Goal: Task Accomplishment & Management: Use online tool/utility

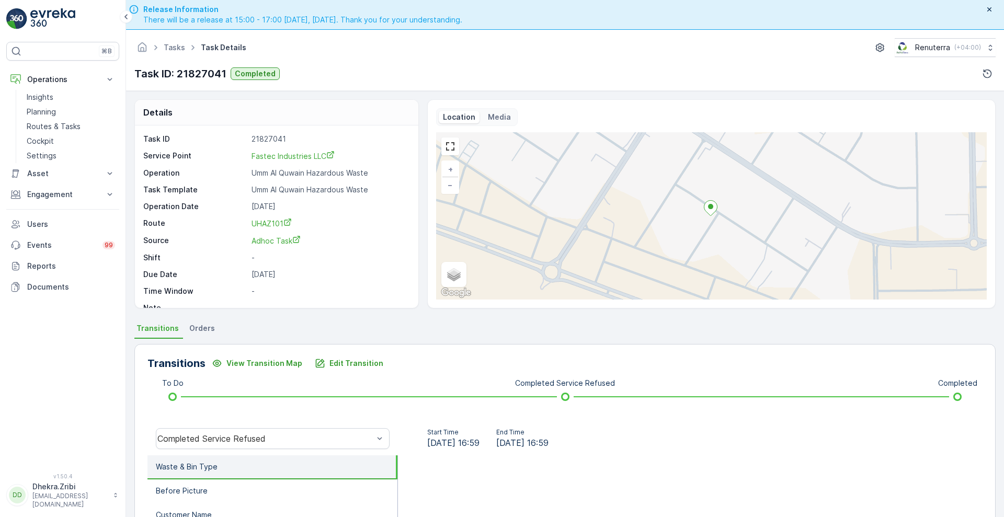
scroll to position [93, 0]
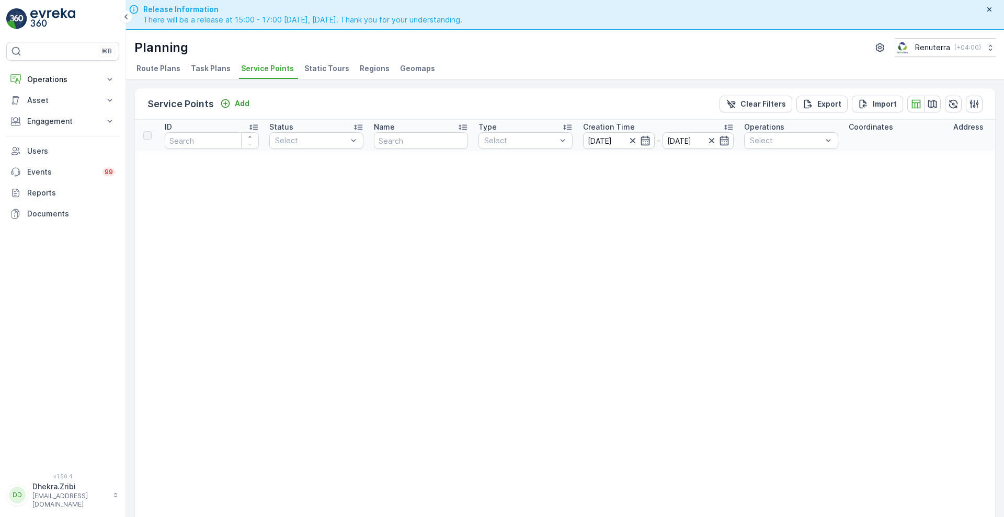
click at [213, 71] on span "Task Plans" at bounding box center [211, 68] width 40 height 10
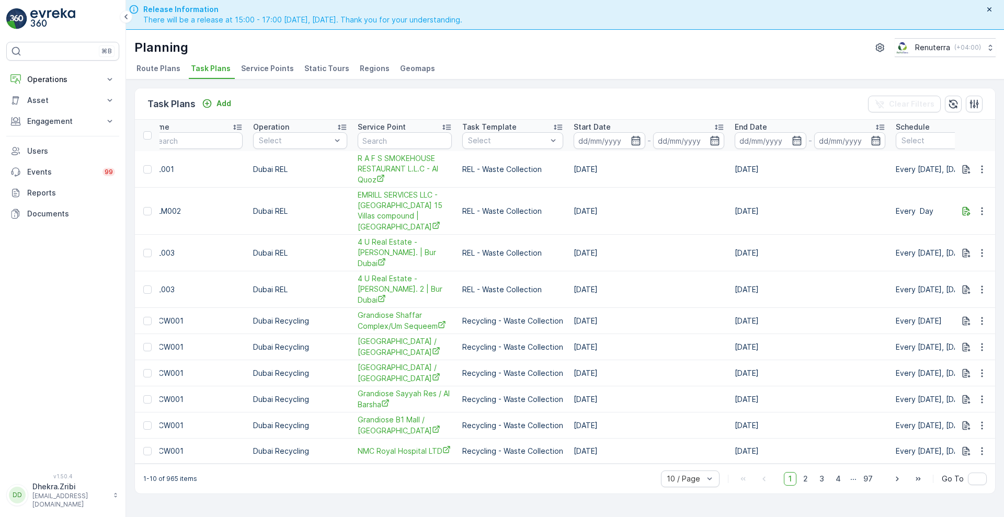
scroll to position [0, 217]
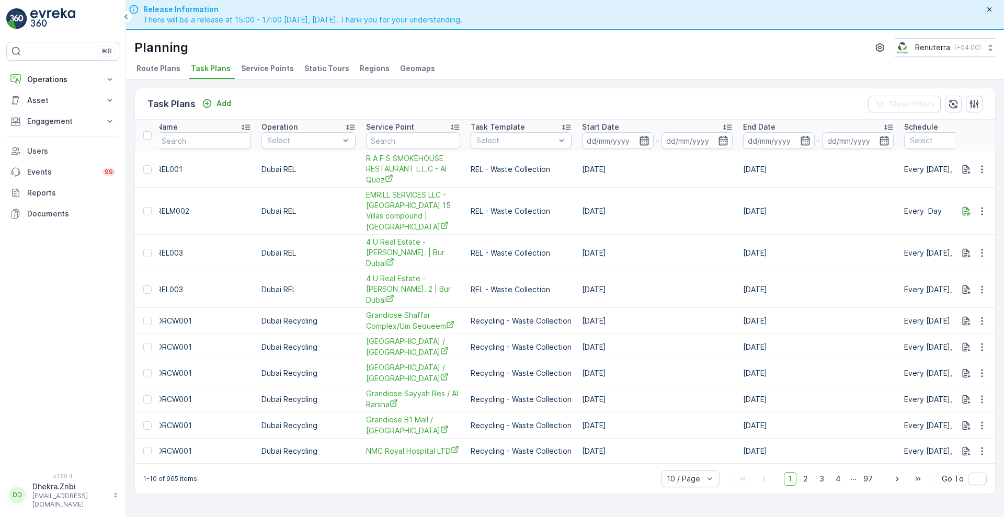
click at [639, 138] on icon "button" at bounding box center [644, 140] width 10 height 10
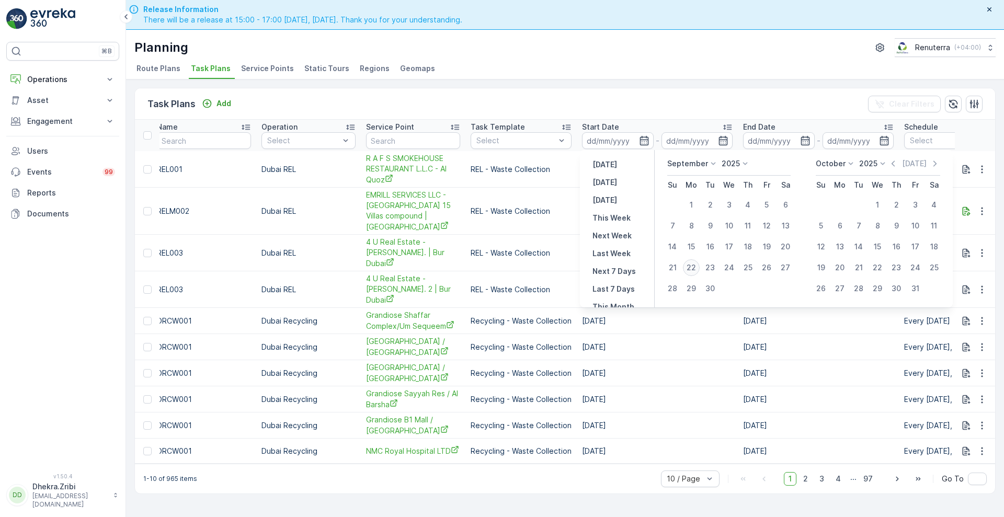
click at [694, 270] on div "22" at bounding box center [691, 267] width 17 height 17
type input "[DATE]"
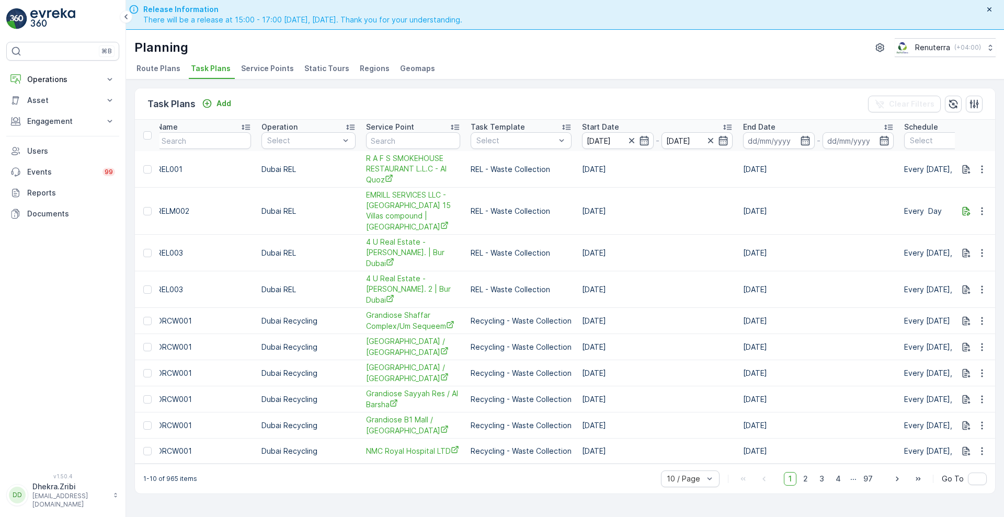
click at [689, 69] on ul "Route Plans Task Plans Service Points Static Tours Regions Geomaps" at bounding box center [560, 70] width 853 height 18
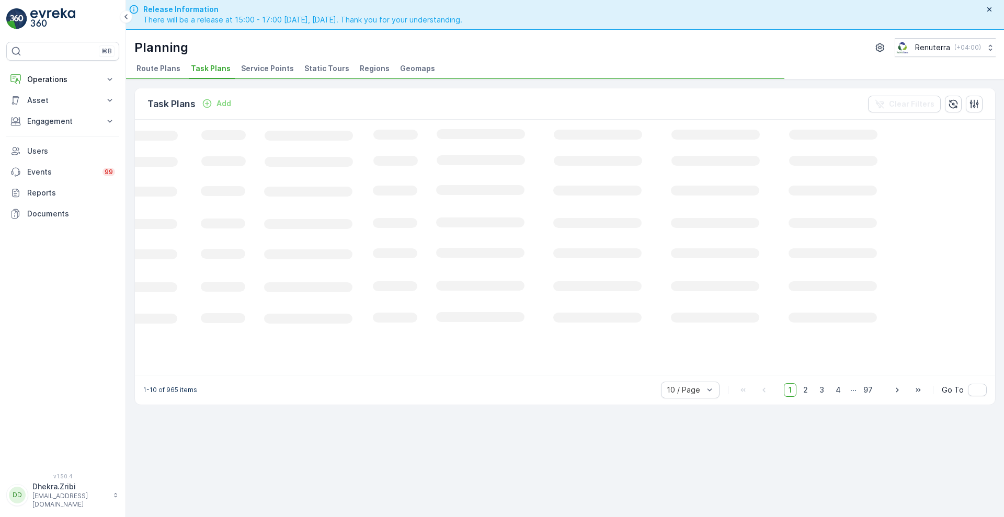
scroll to position [0, 144]
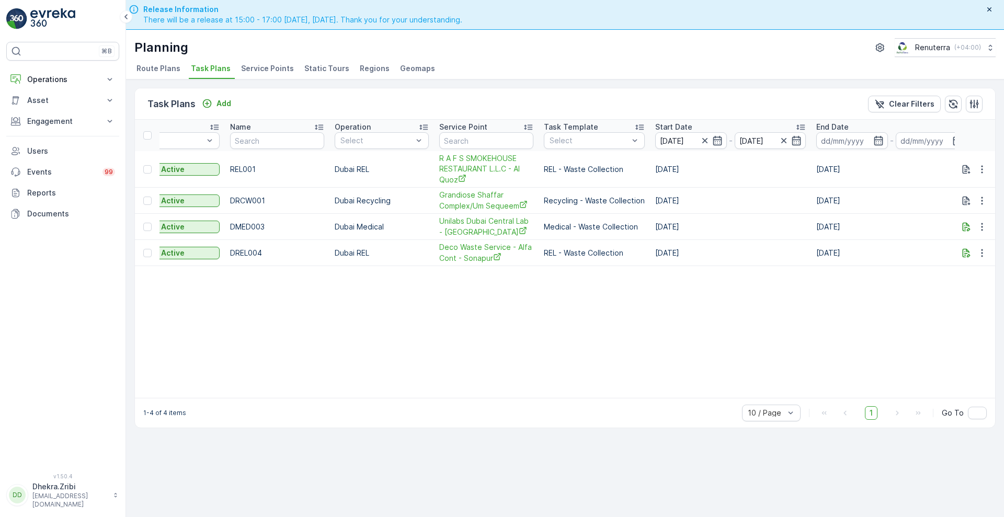
click at [268, 70] on span "Service Points" at bounding box center [267, 68] width 53 height 10
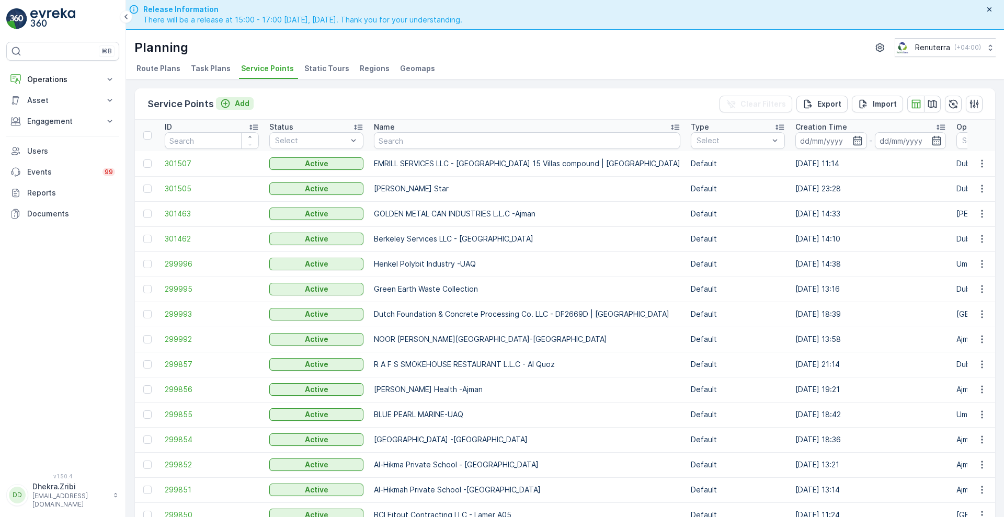
click at [225, 101] on icon "Add" at bounding box center [225, 103] width 10 height 10
click at [431, 147] on input "text" at bounding box center [527, 140] width 306 height 17
type input "ra"
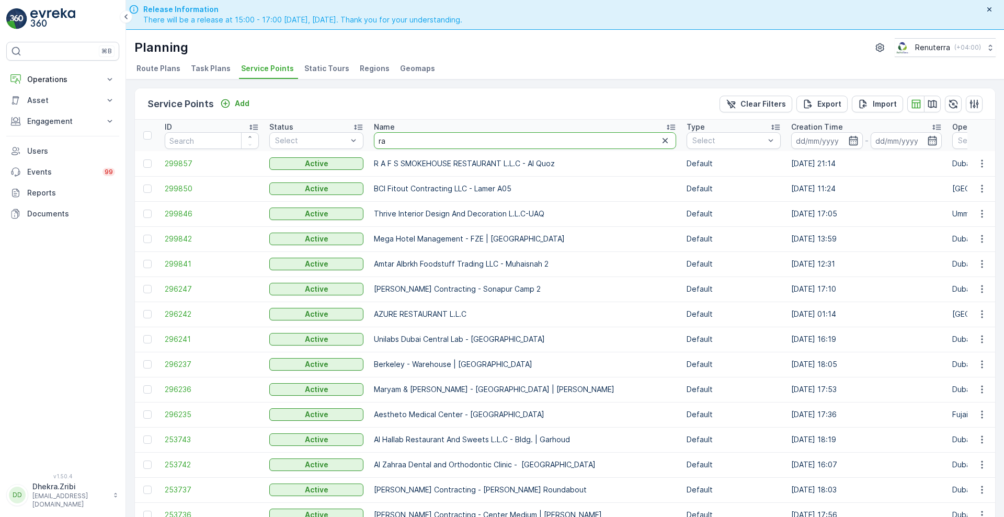
click at [400, 137] on input "ra" at bounding box center [525, 140] width 302 height 17
type input "r"
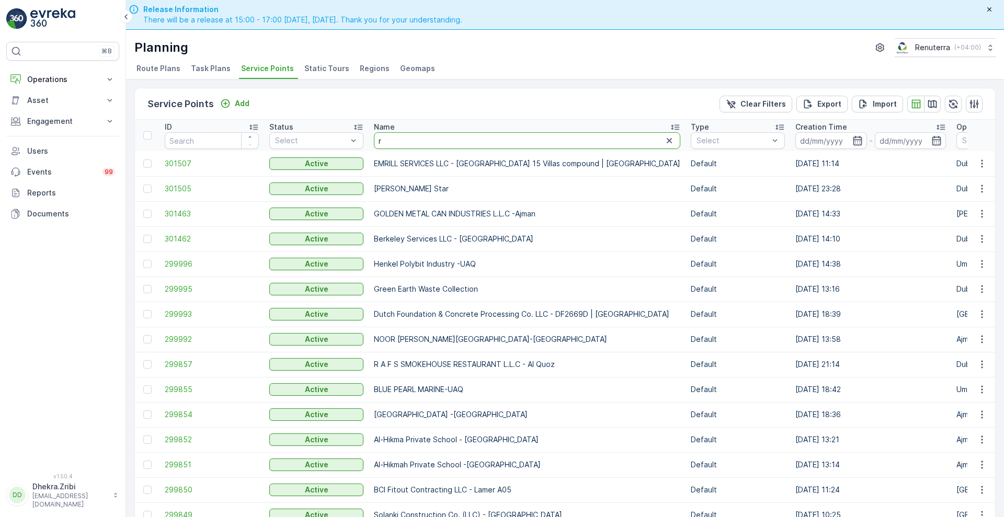
click at [400, 137] on input "r" at bounding box center [527, 140] width 306 height 17
click at [400, 137] on input "text" at bounding box center [527, 140] width 306 height 17
type input "ro"
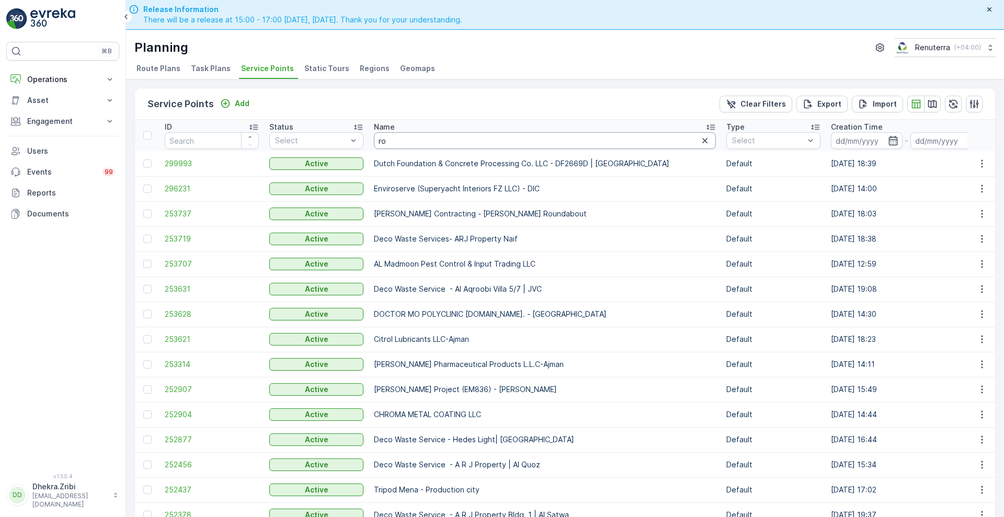
click at [385, 137] on input "ro" at bounding box center [545, 140] width 342 height 17
type input "rol"
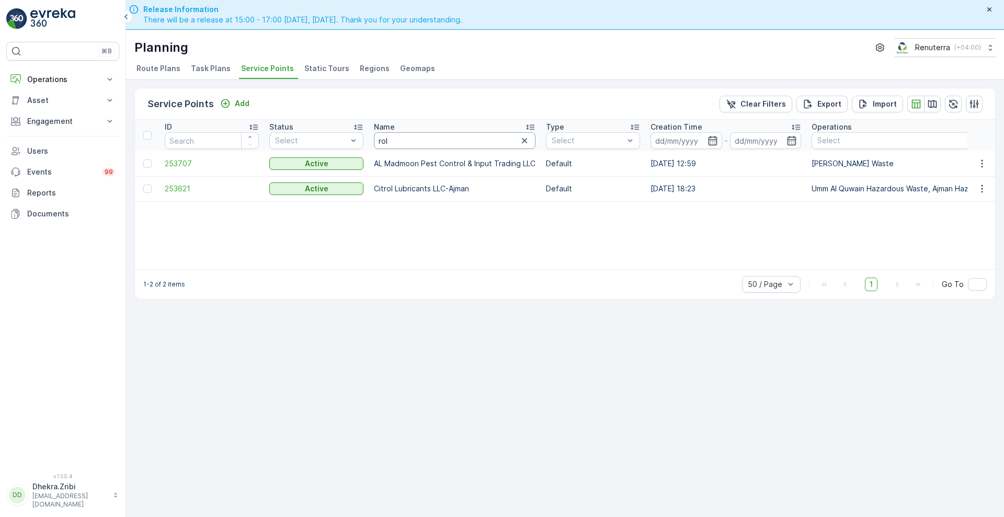
click at [474, 137] on input "rol" at bounding box center [455, 140] width 162 height 17
type input "royal"
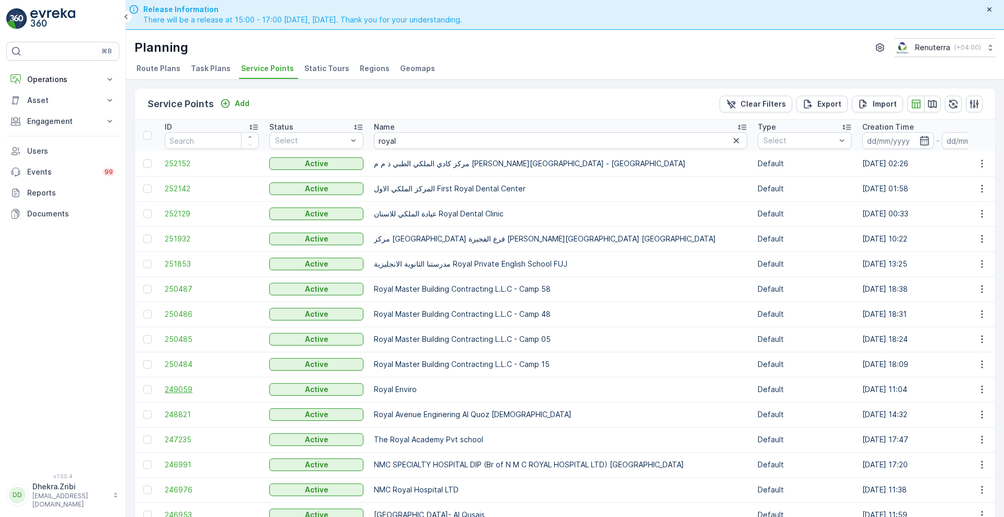
click at [173, 388] on span "249059" at bounding box center [212, 389] width 94 height 10
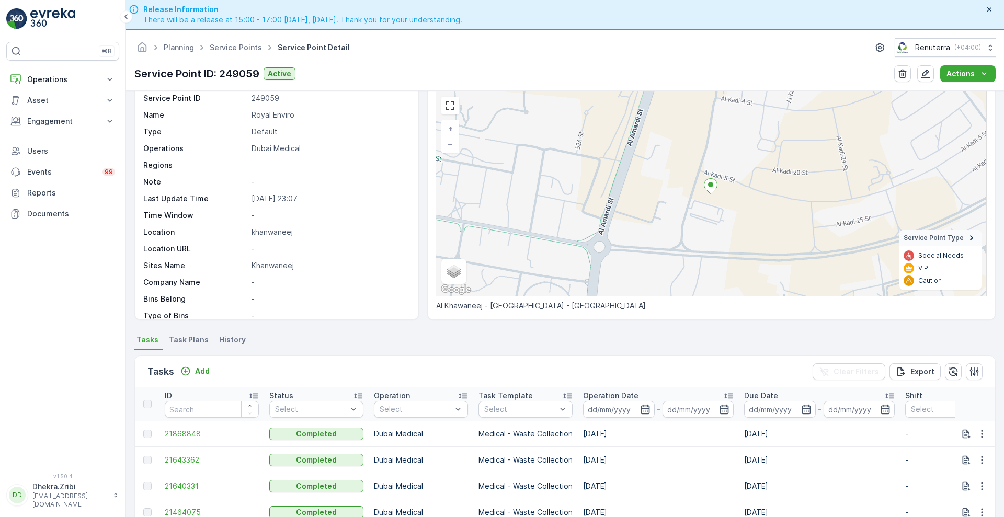
scroll to position [41, 0]
click at [184, 366] on icon "Add" at bounding box center [185, 371] width 10 height 10
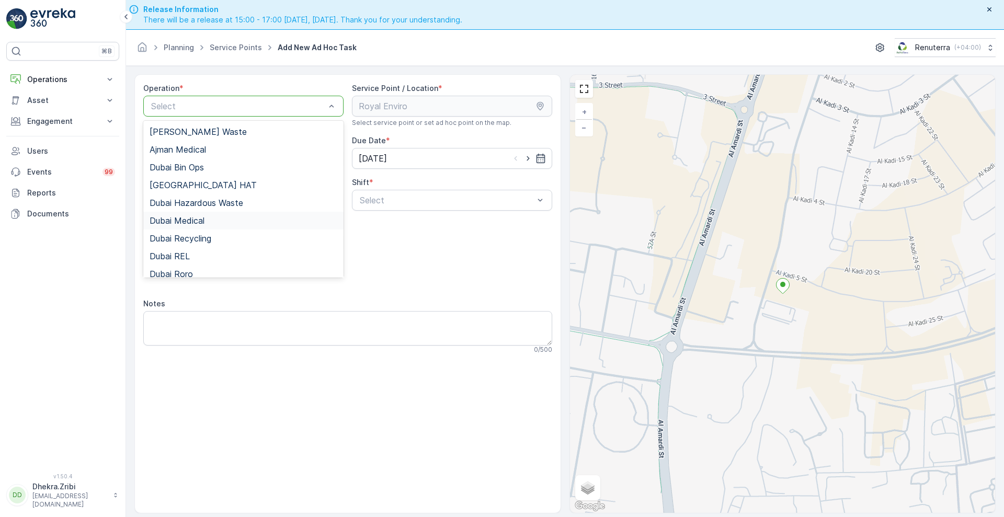
click at [209, 222] on div "Dubai Medical" at bounding box center [244, 220] width 188 height 9
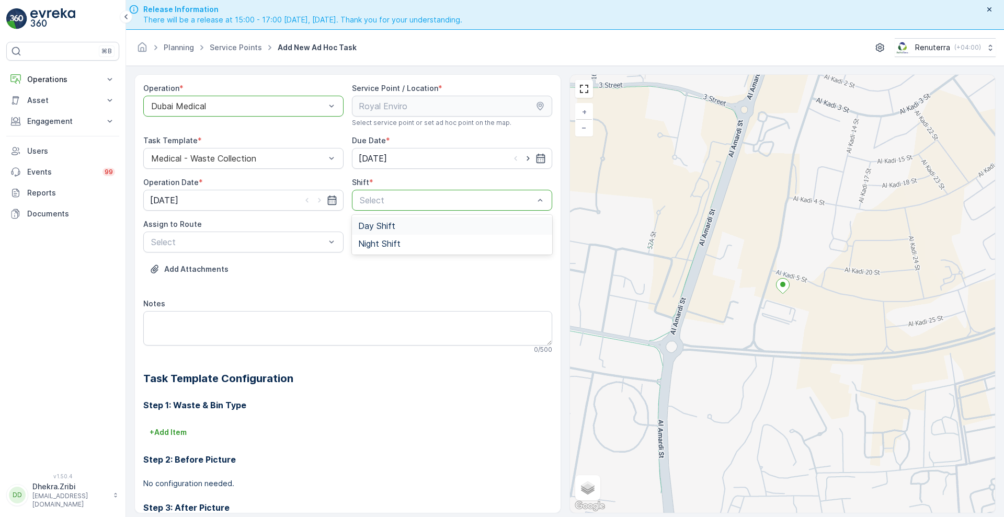
click at [387, 228] on span "Day Shift" at bounding box center [376, 225] width 37 height 9
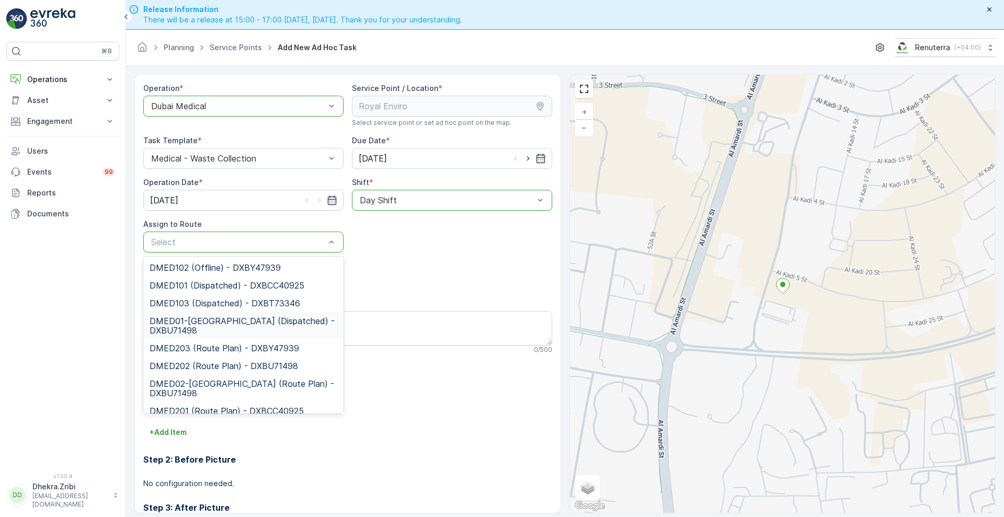
click at [234, 323] on span "DMED01-Khawaneej Yard (Dispatched) - DXBU71498" at bounding box center [244, 325] width 188 height 19
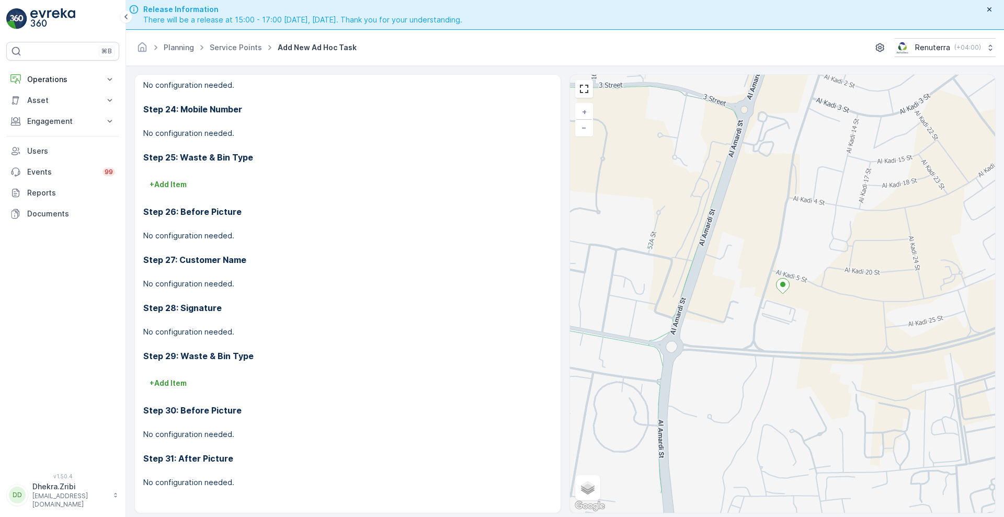
scroll to position [30, 0]
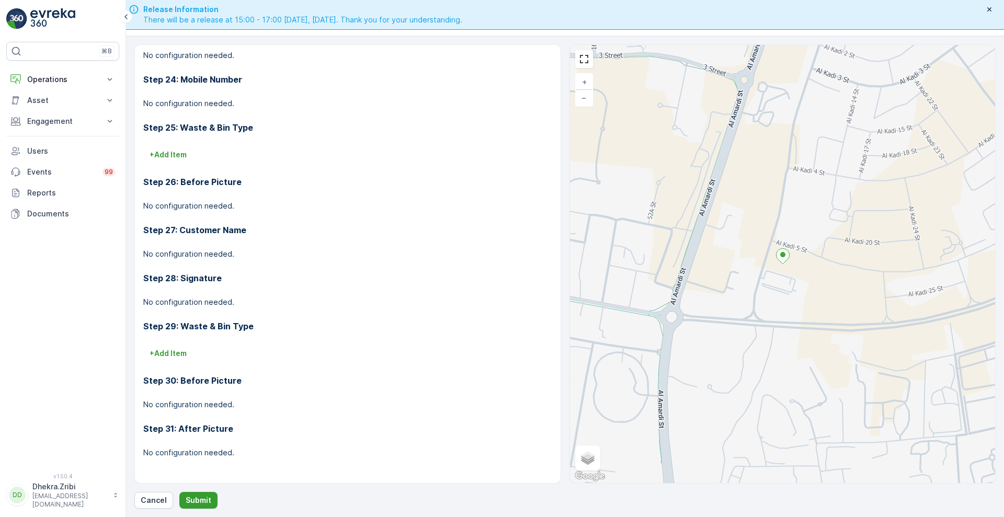
click at [199, 501] on p "Submit" at bounding box center [199, 500] width 26 height 10
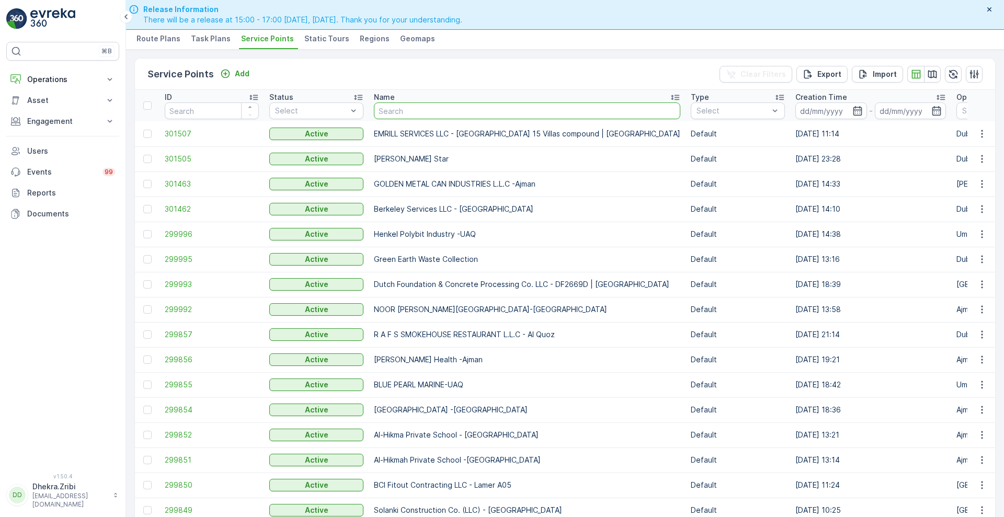
click at [479, 117] on input "text" at bounding box center [527, 111] width 306 height 17
type input "r"
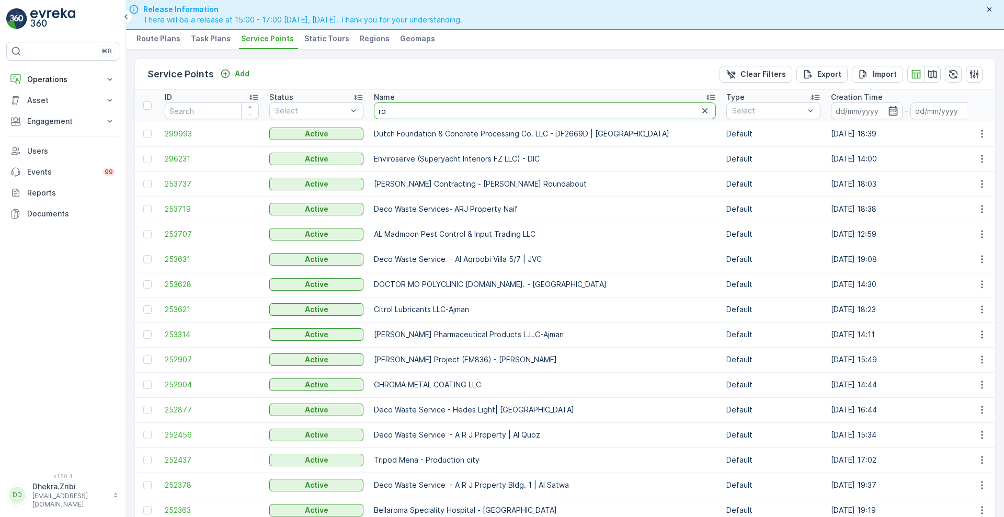
click at [407, 110] on input "ro" at bounding box center [545, 111] width 342 height 17
type input "roy"
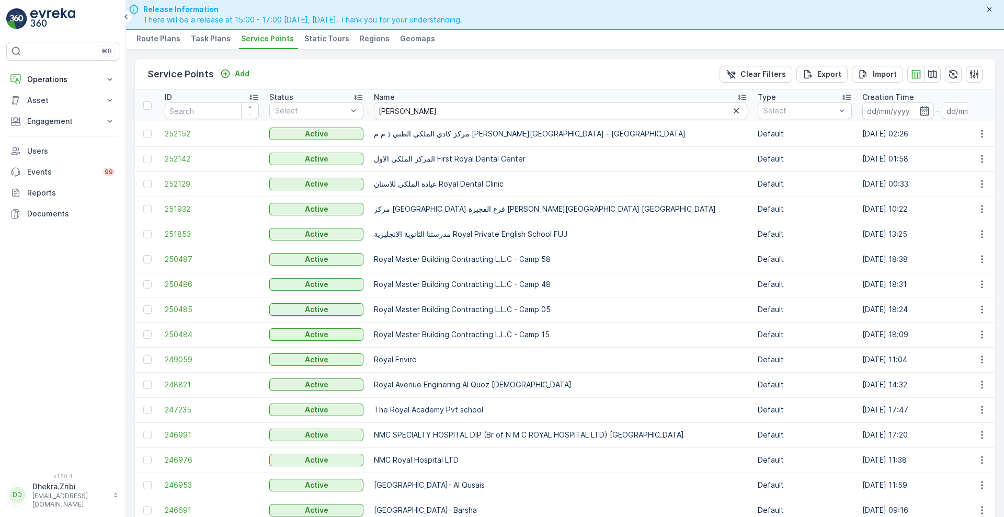
click at [169, 356] on span "249059" at bounding box center [212, 360] width 94 height 10
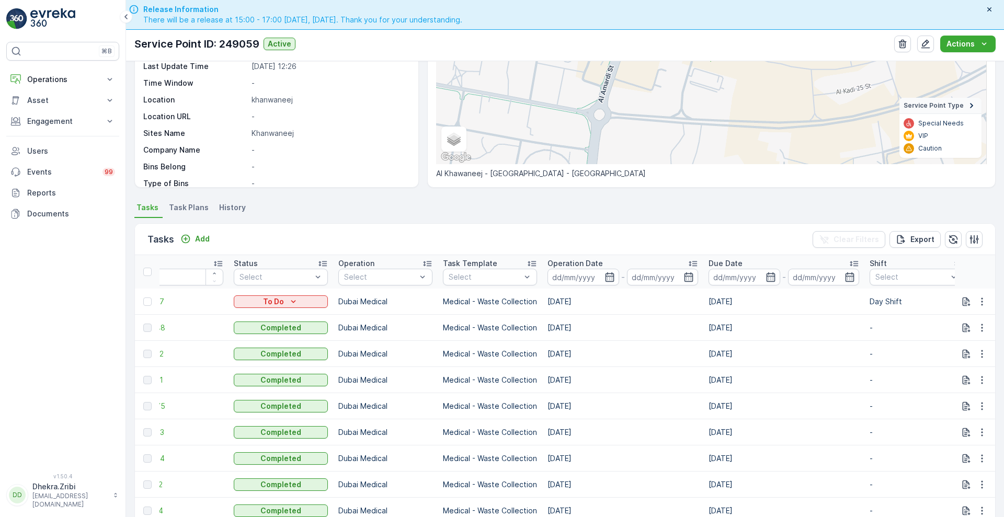
scroll to position [142, 0]
click at [963, 305] on icon "button" at bounding box center [966, 303] width 10 height 10
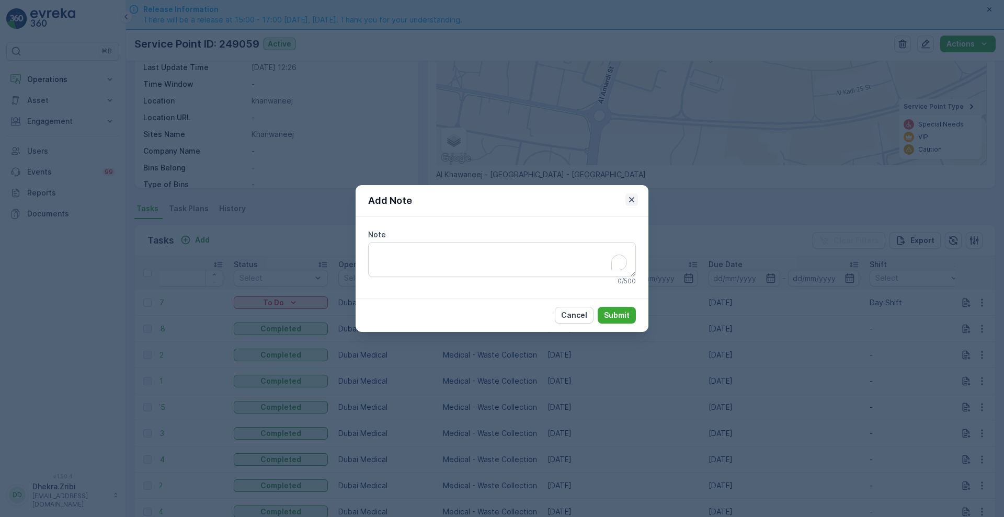
click at [632, 199] on icon "button" at bounding box center [631, 199] width 5 height 5
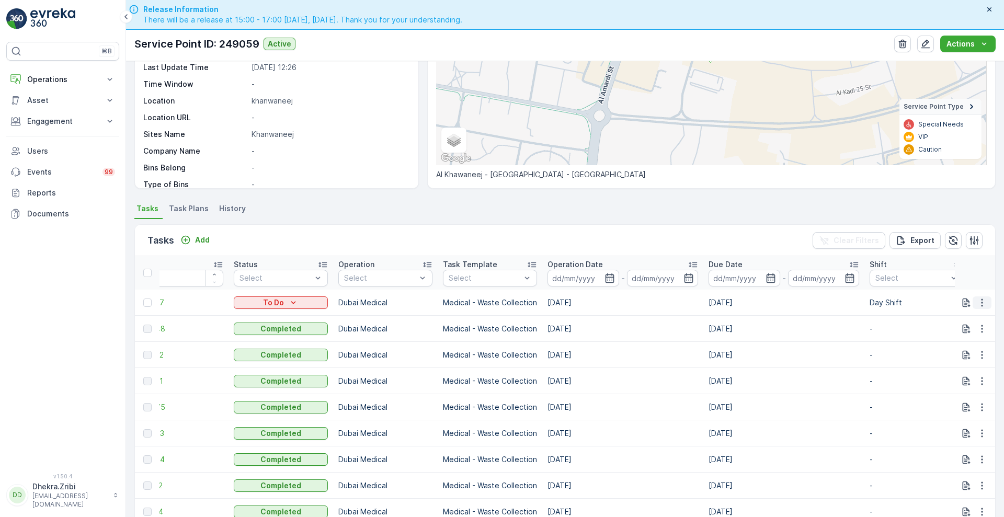
click at [979, 305] on icon "button" at bounding box center [982, 303] width 10 height 10
click at [823, 206] on ul "Tasks Task Plans History" at bounding box center [564, 210] width 861 height 18
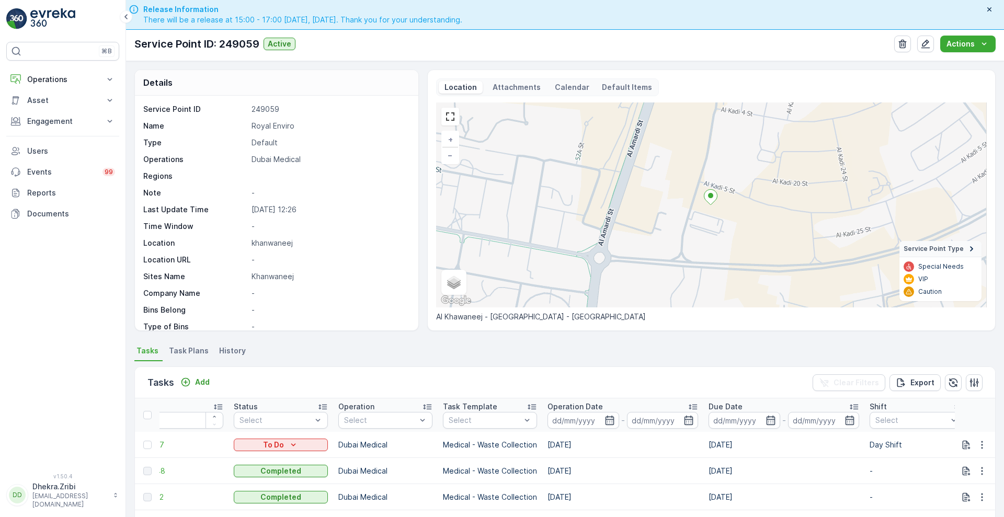
scroll to position [0, 0]
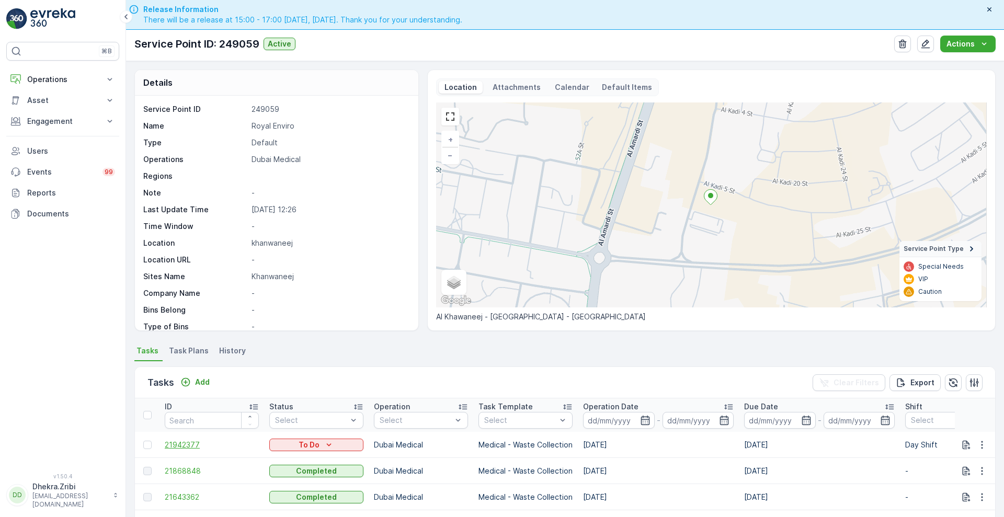
click at [180, 446] on span "21942377" at bounding box center [212, 445] width 94 height 10
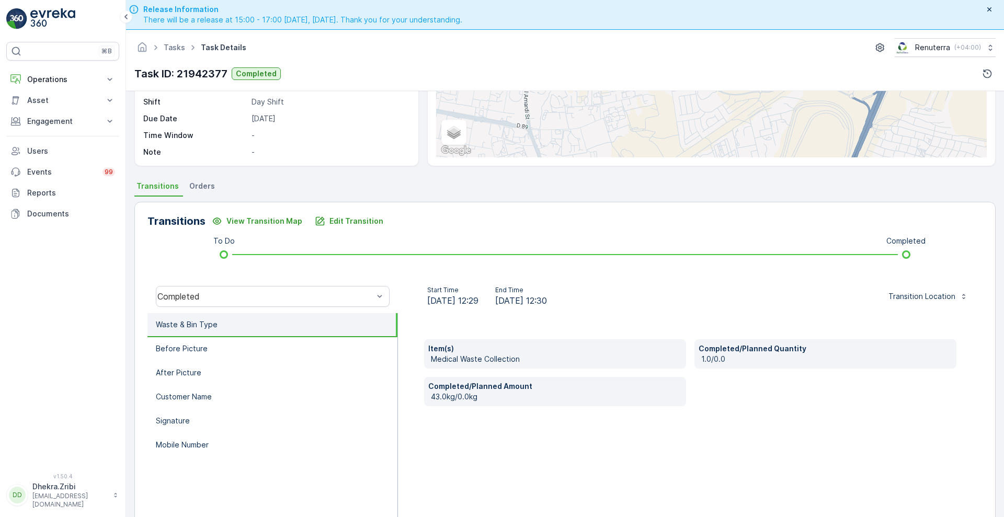
scroll to position [30, 0]
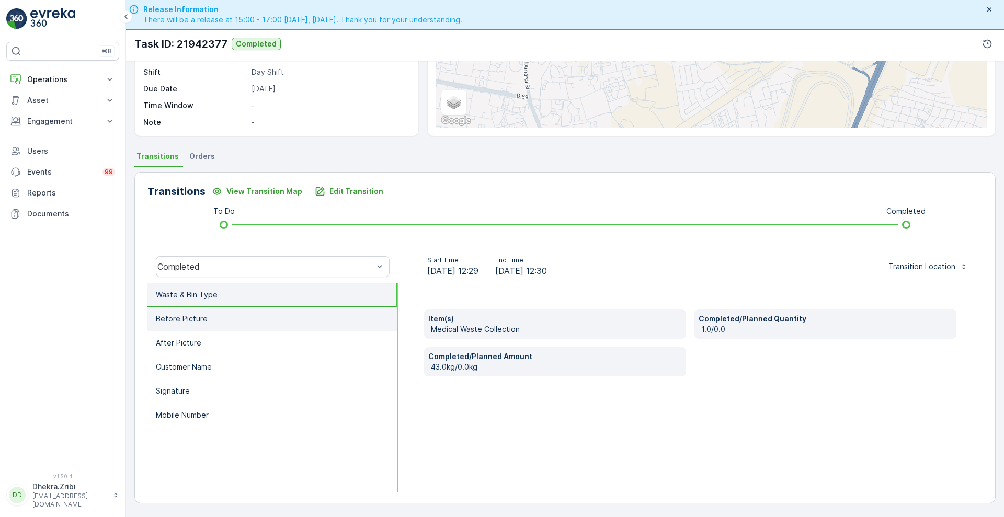
click at [263, 319] on li "Before Picture" at bounding box center [272, 320] width 250 height 24
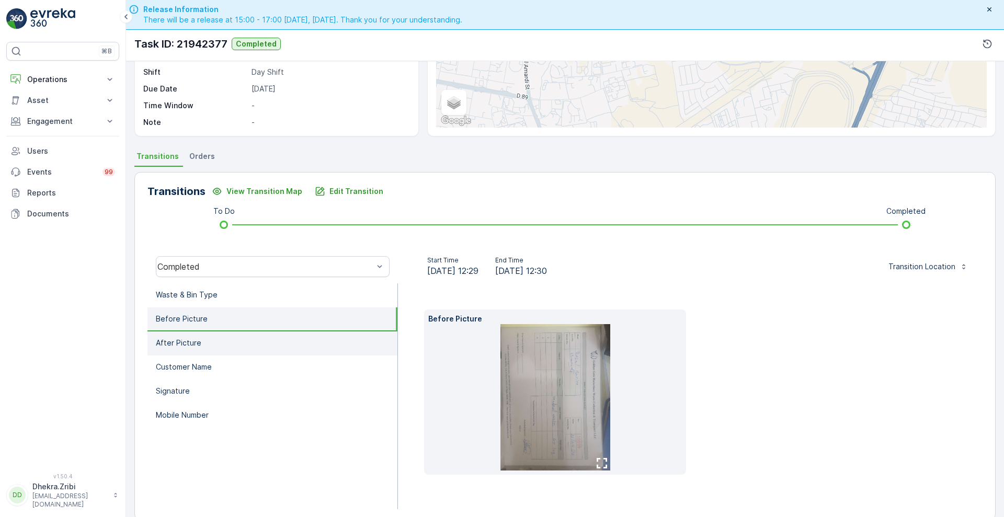
click at [233, 350] on li "After Picture" at bounding box center [272, 344] width 250 height 24
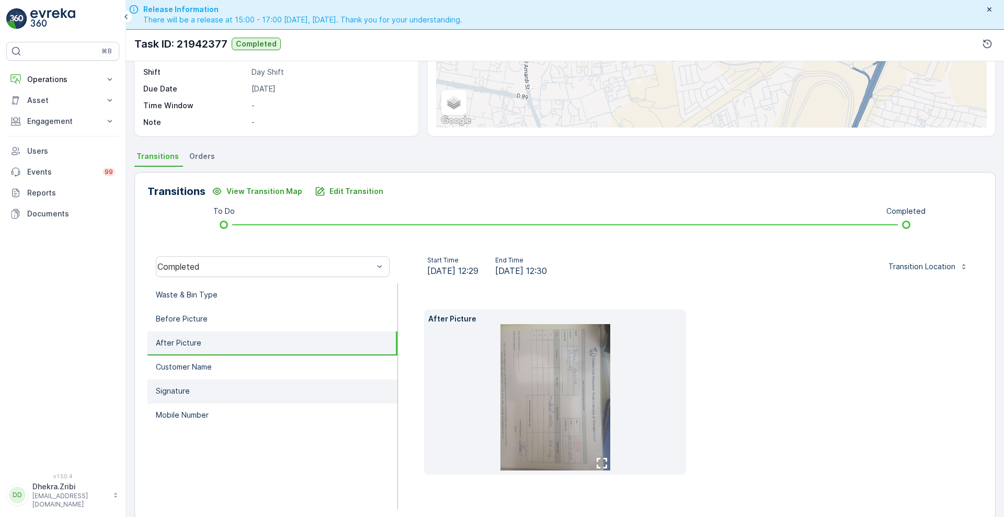
click at [206, 386] on li "Signature" at bounding box center [272, 392] width 250 height 24
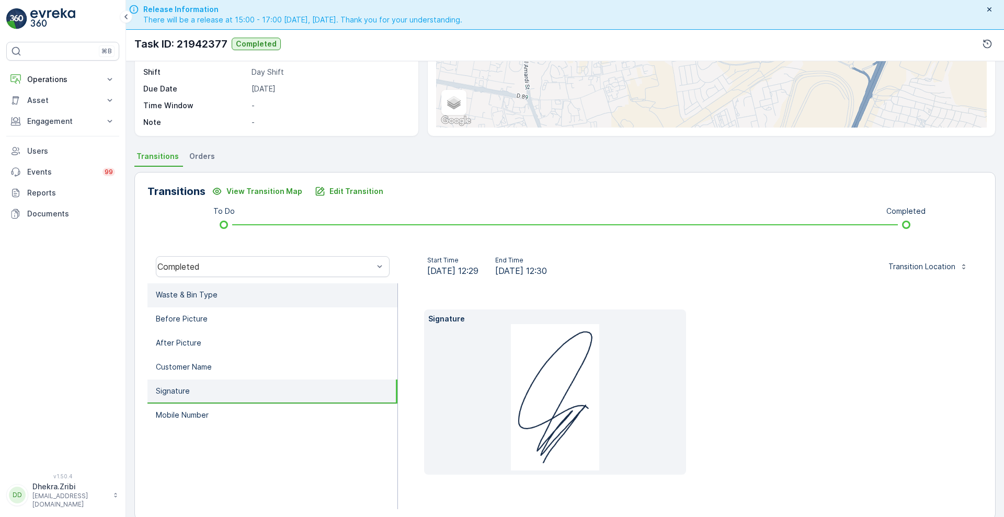
click at [260, 303] on li "Waste & Bin Type" at bounding box center [272, 295] width 250 height 24
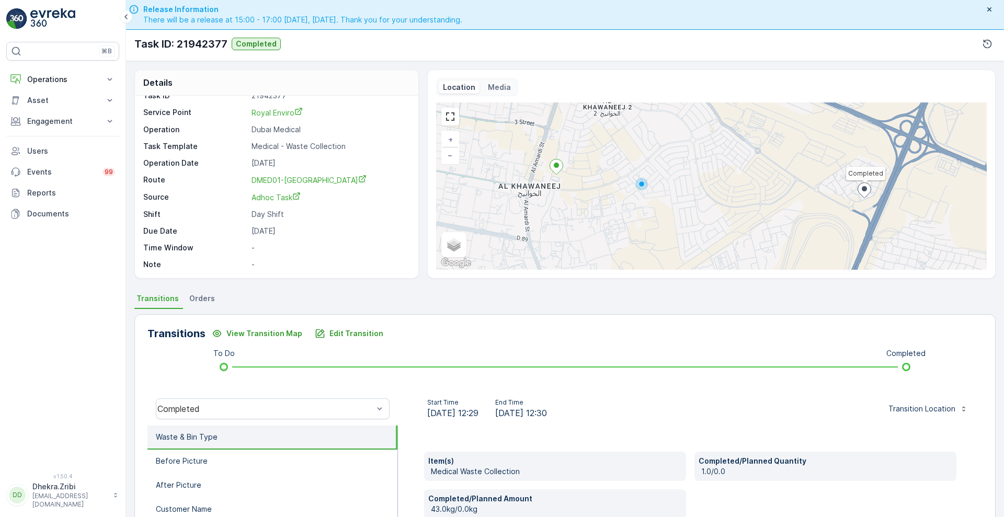
scroll to position [0, 0]
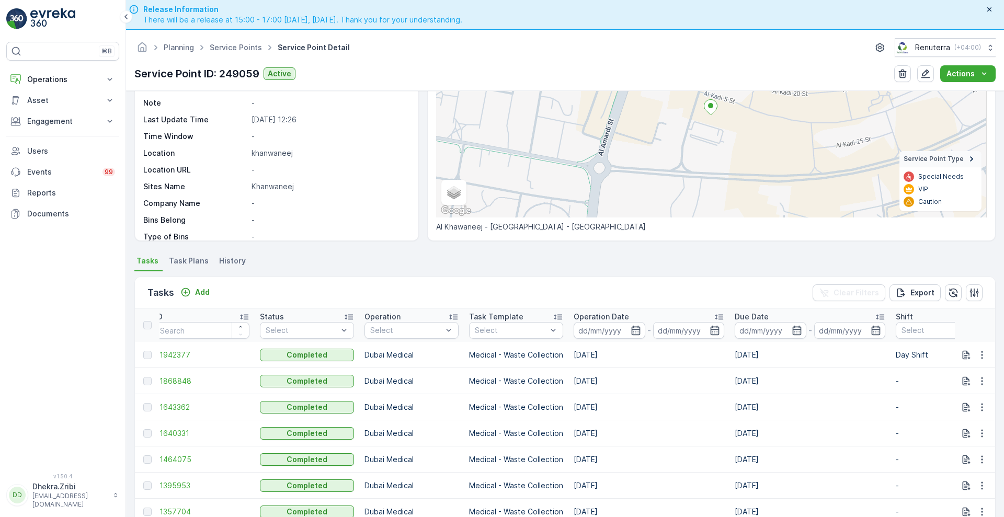
scroll to position [120, 0]
click at [177, 358] on span "21942377" at bounding box center [202, 354] width 94 height 10
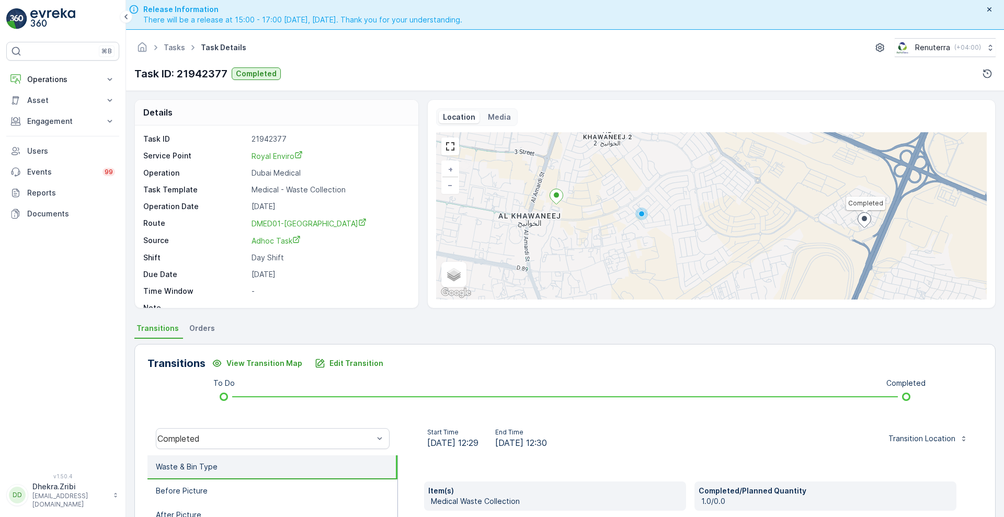
scroll to position [142, 0]
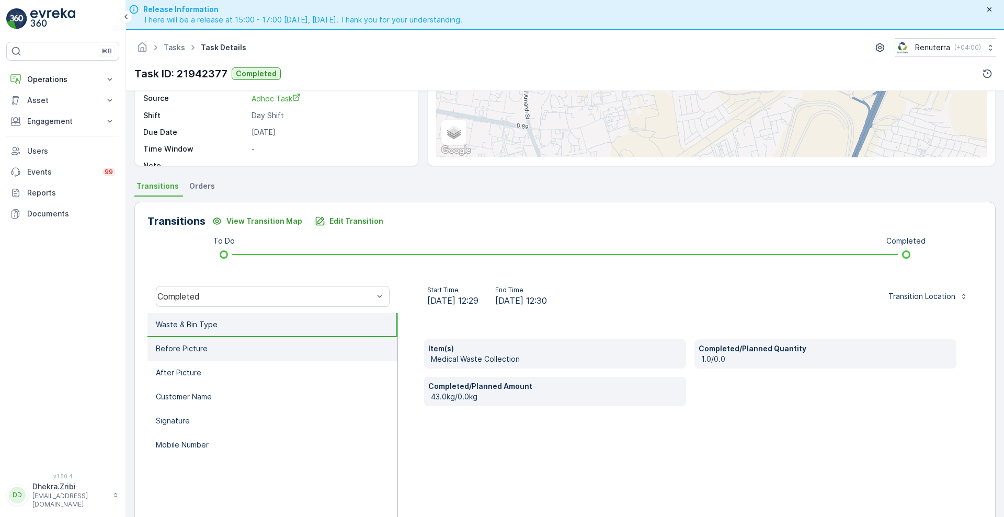
click at [248, 347] on li "Before Picture" at bounding box center [272, 349] width 250 height 24
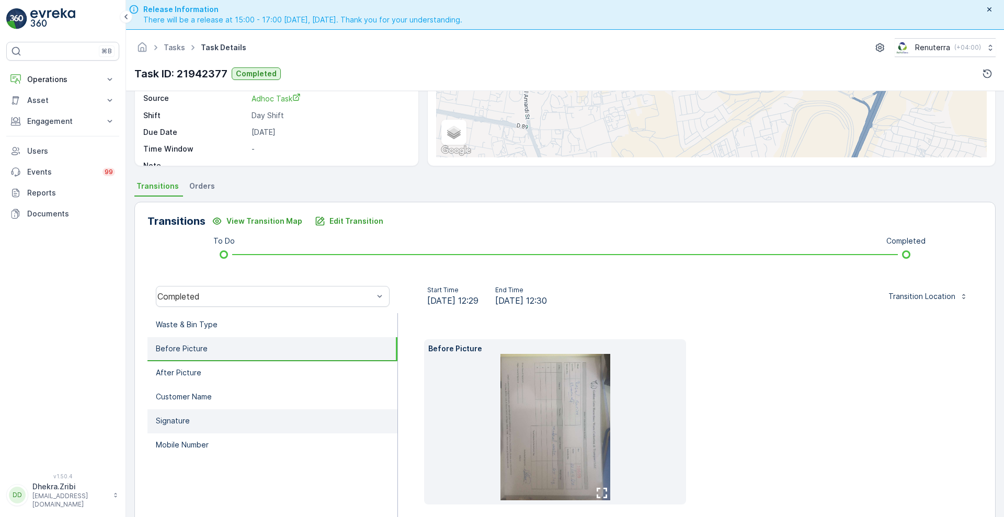
click at [208, 410] on li "Signature" at bounding box center [272, 422] width 250 height 24
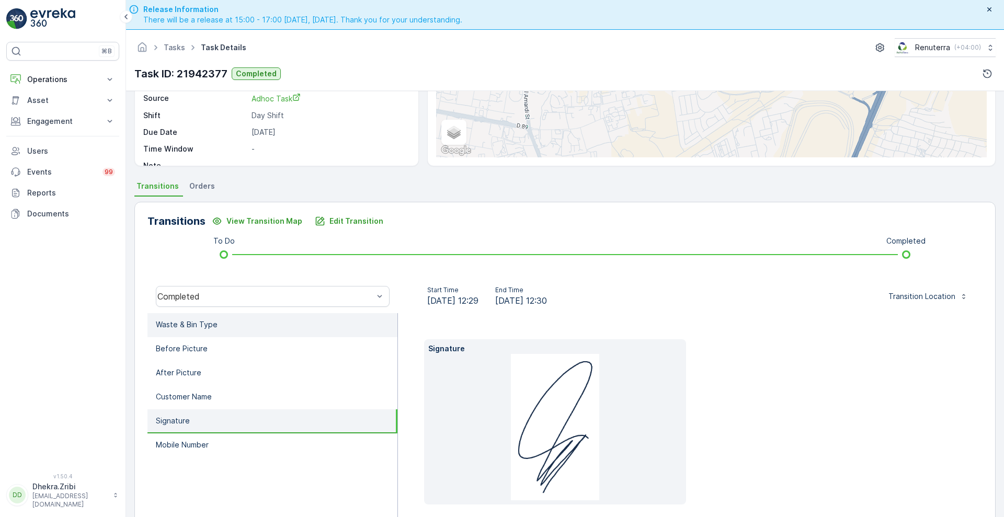
click at [194, 325] on p "Waste & Bin Type" at bounding box center [187, 325] width 62 height 10
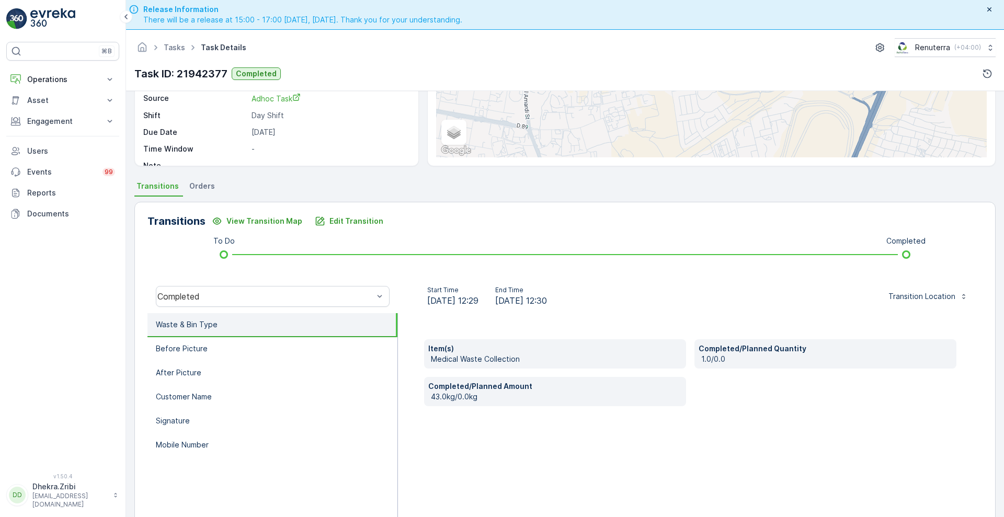
scroll to position [0, 0]
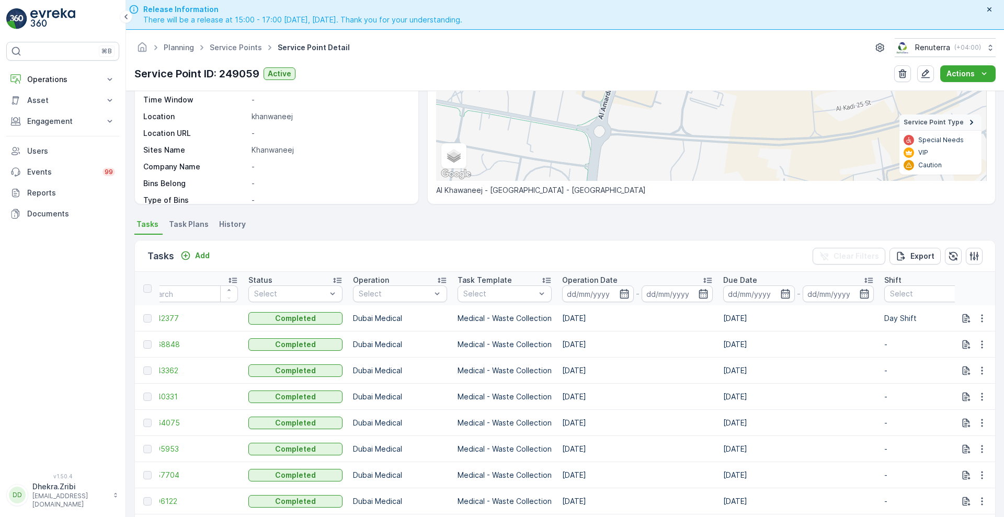
scroll to position [225, 0]
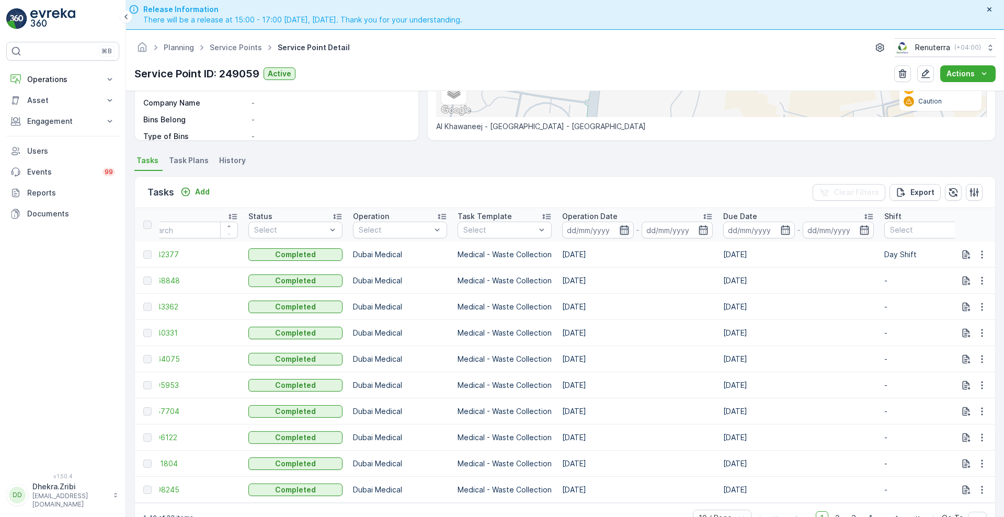
click at [622, 227] on icon "button" at bounding box center [624, 229] width 9 height 9
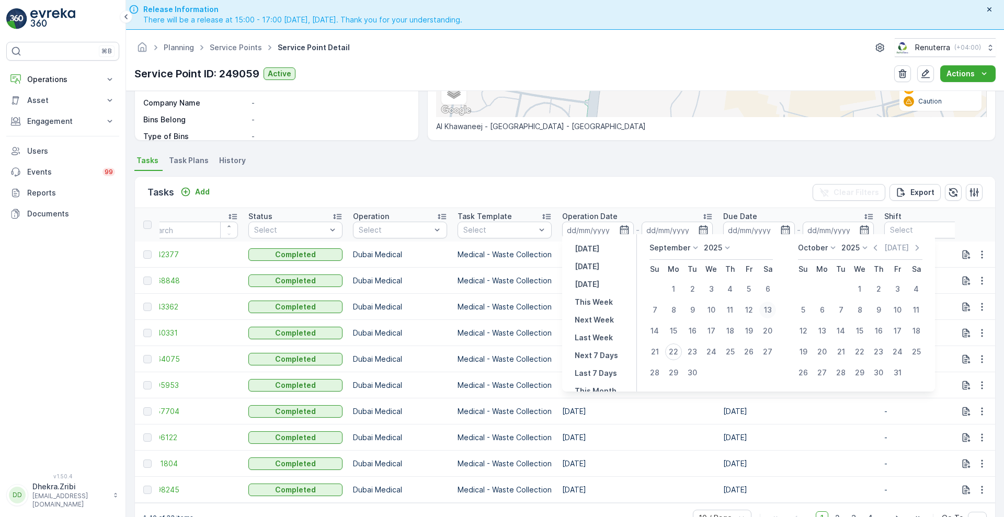
click at [768, 309] on div "13" at bounding box center [767, 310] width 17 height 17
type input "13.09.2025"
click at [768, 309] on div "13" at bounding box center [767, 310] width 17 height 17
type input "13.09.2025"
click at [768, 309] on div "13" at bounding box center [767, 310] width 17 height 17
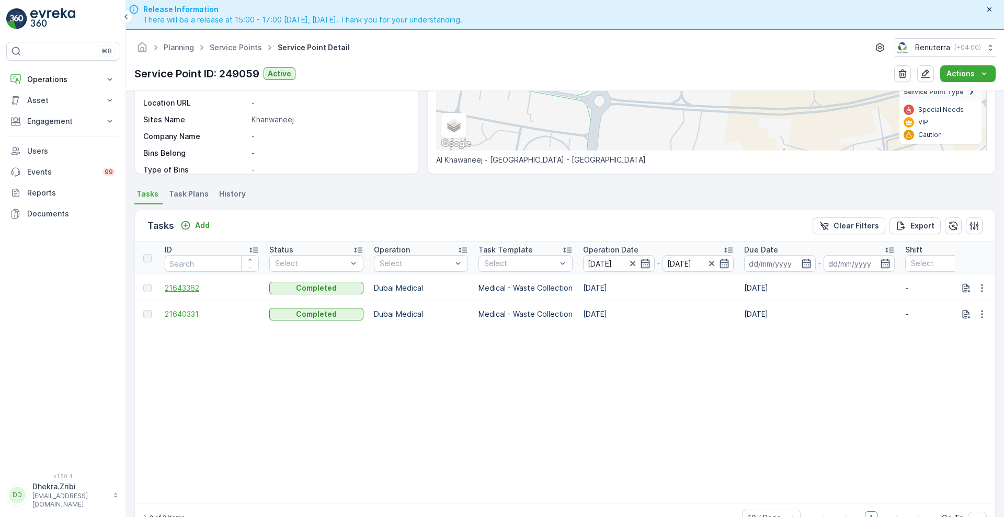
click at [177, 283] on span "21643362" at bounding box center [212, 288] width 94 height 10
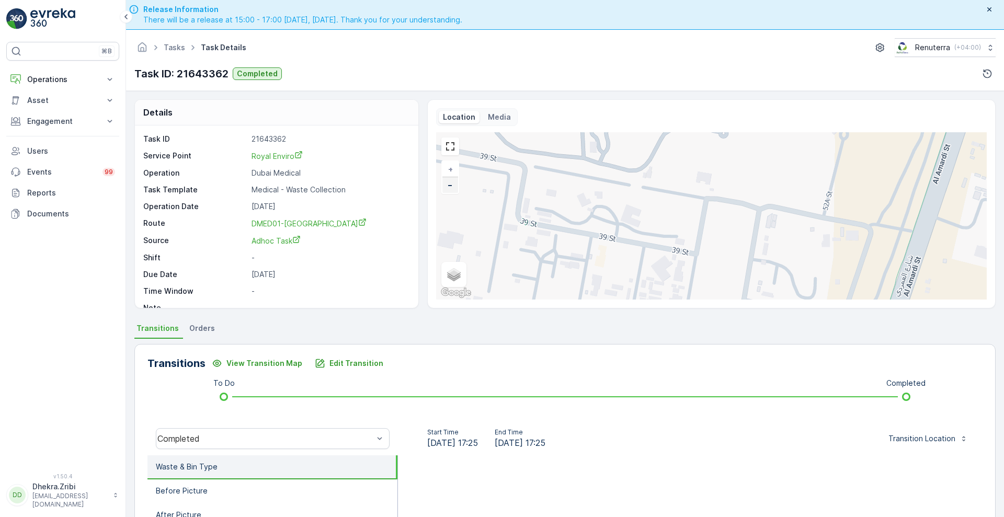
click at [455, 188] on link "−" at bounding box center [450, 185] width 16 height 16
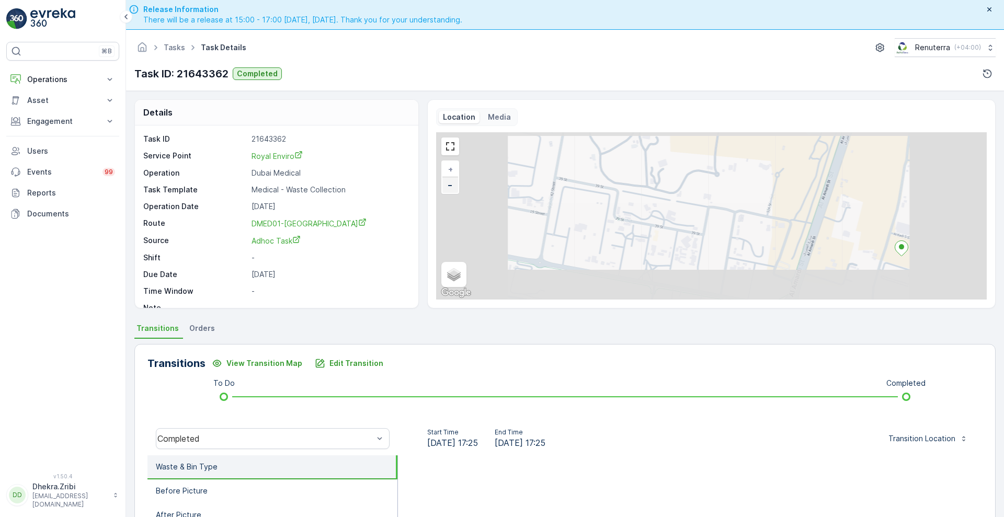
click at [455, 188] on link "−" at bounding box center [450, 185] width 16 height 16
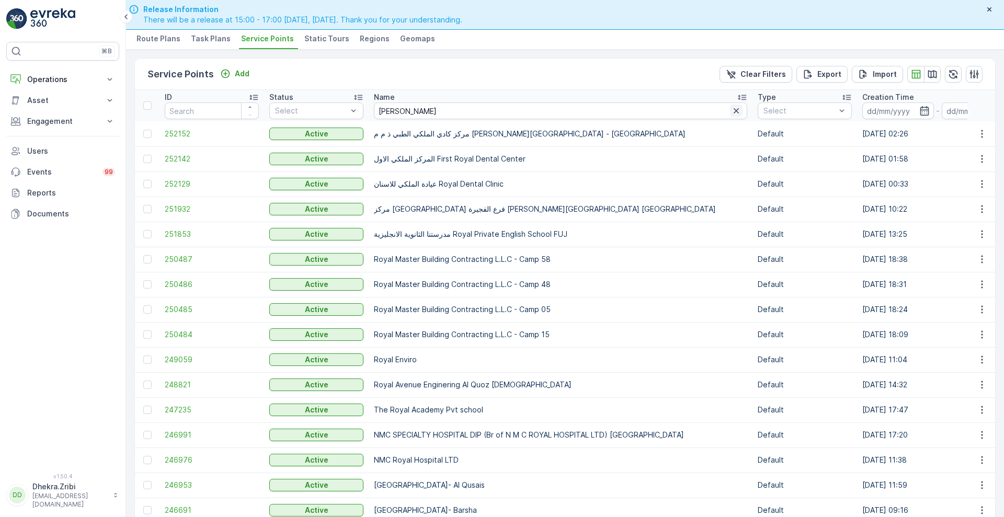
click at [731, 106] on icon "button" at bounding box center [736, 111] width 10 height 10
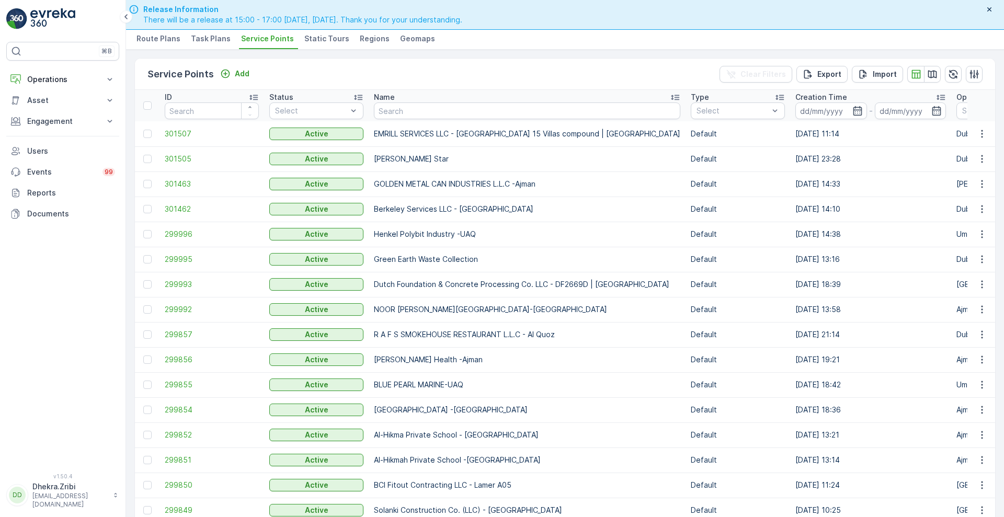
click at [162, 38] on span "Route Plans" at bounding box center [159, 38] width 44 height 10
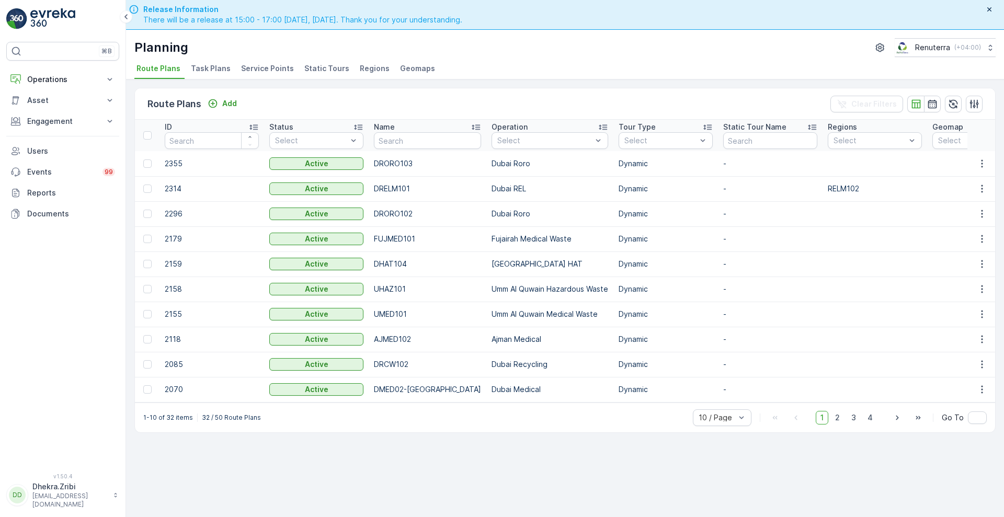
click at [211, 60] on div "Planning Renuterra ( +04:00 ) Route Plans Task Plans Service Points Static Tour…" at bounding box center [565, 55] width 878 height 50
click at [211, 65] on span "Task Plans" at bounding box center [211, 68] width 40 height 10
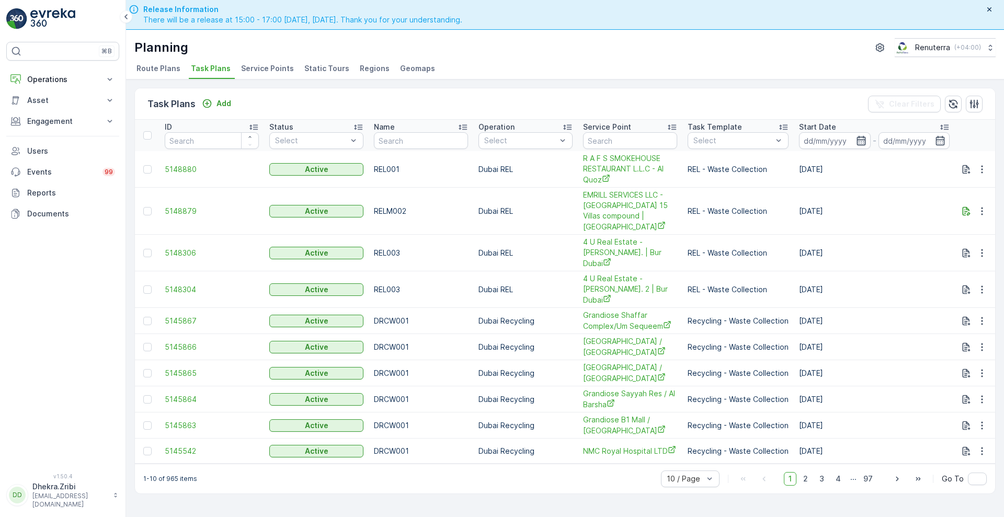
click at [860, 135] on icon "button" at bounding box center [861, 140] width 10 height 10
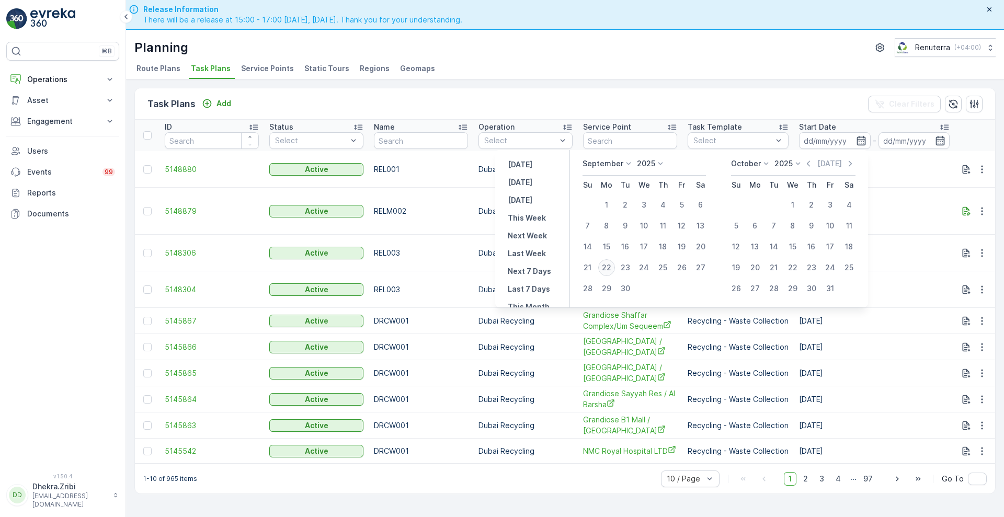
click at [606, 266] on div "22" at bounding box center [606, 267] width 17 height 17
type input "[DATE]"
click at [606, 266] on div "22" at bounding box center [606, 267] width 17 height 17
type input "[DATE]"
click at [606, 266] on div "22" at bounding box center [606, 267] width 17 height 17
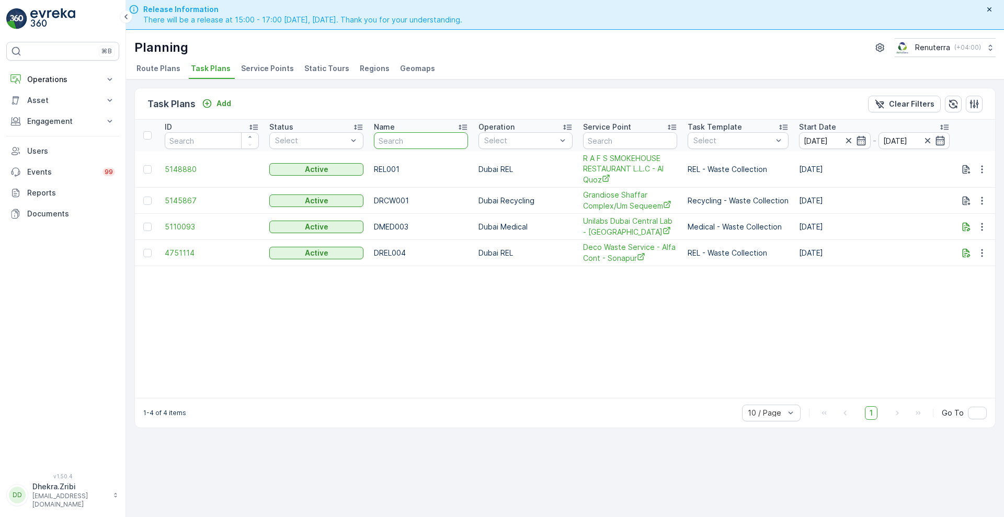
click at [419, 143] on input "text" at bounding box center [421, 140] width 94 height 17
type input "hat"
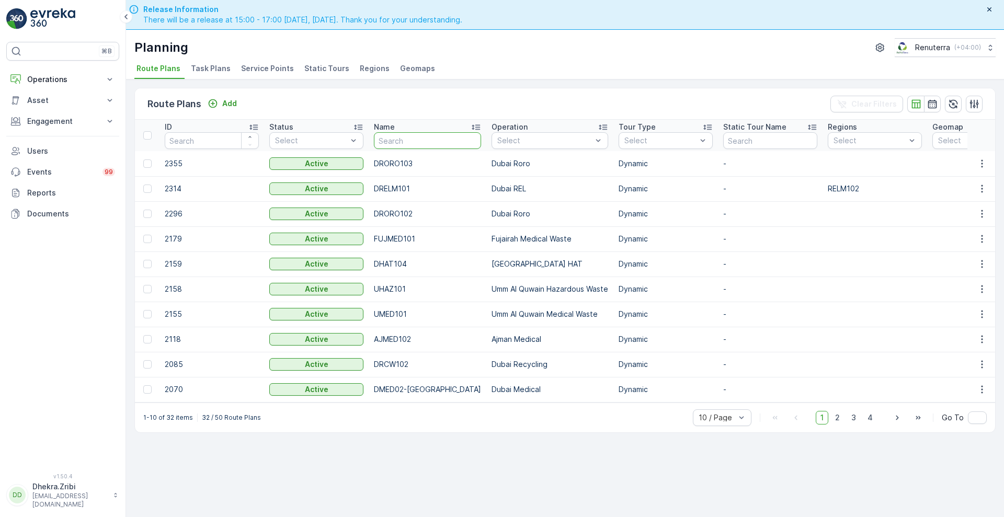
click at [407, 138] on input "text" at bounding box center [427, 140] width 107 height 17
type input "rat"
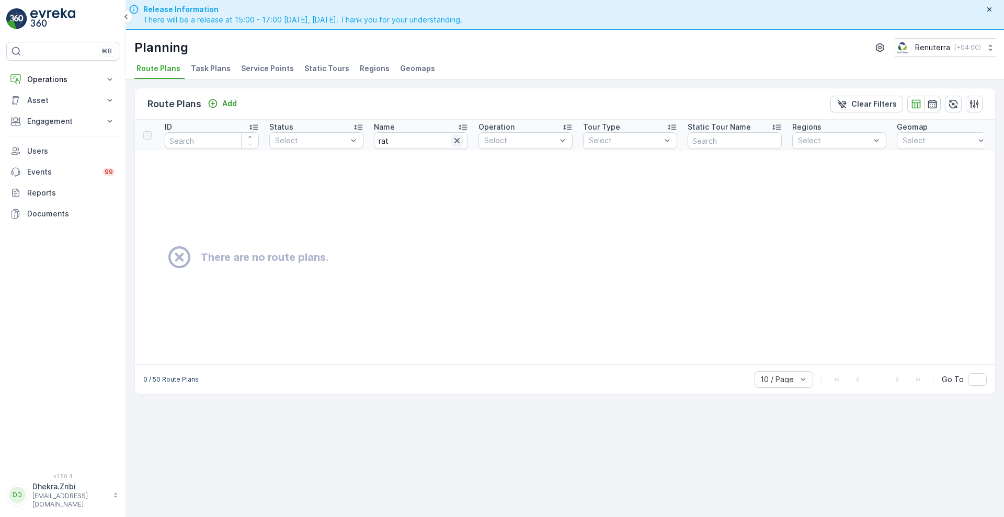
click at [456, 137] on icon "button" at bounding box center [457, 140] width 10 height 10
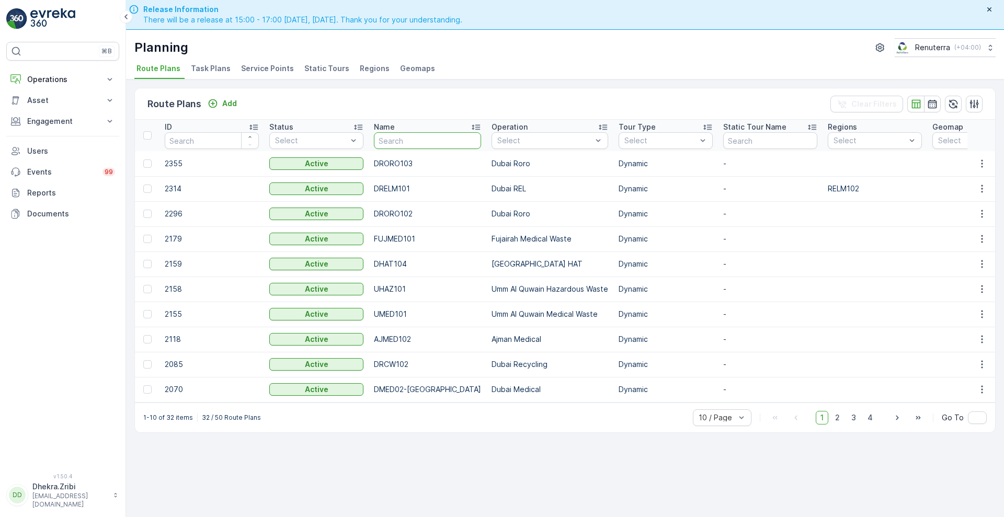
click at [449, 139] on input "text" at bounding box center [427, 140] width 107 height 17
type input "hat"
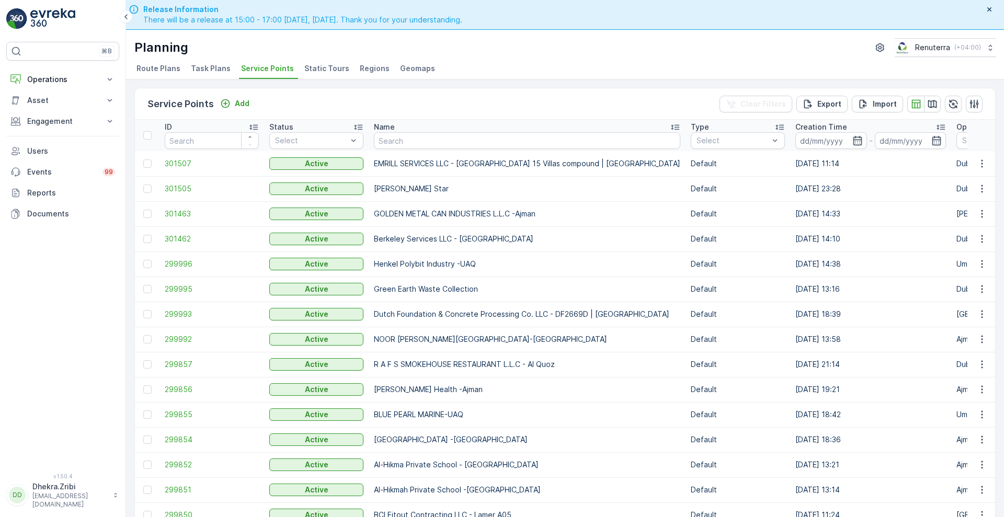
click at [330, 63] on span "Static Tours" at bounding box center [326, 68] width 45 height 10
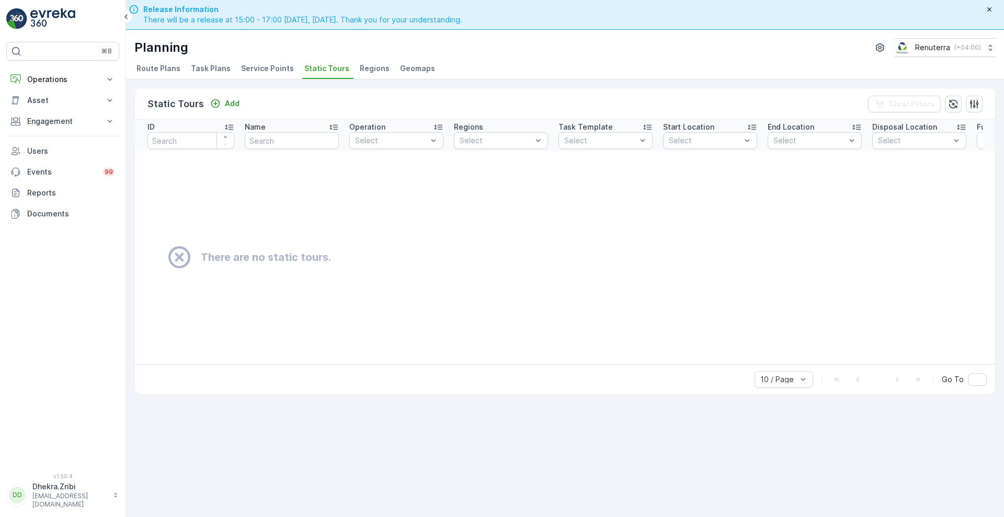
click at [200, 65] on span "Task Plans" at bounding box center [211, 68] width 40 height 10
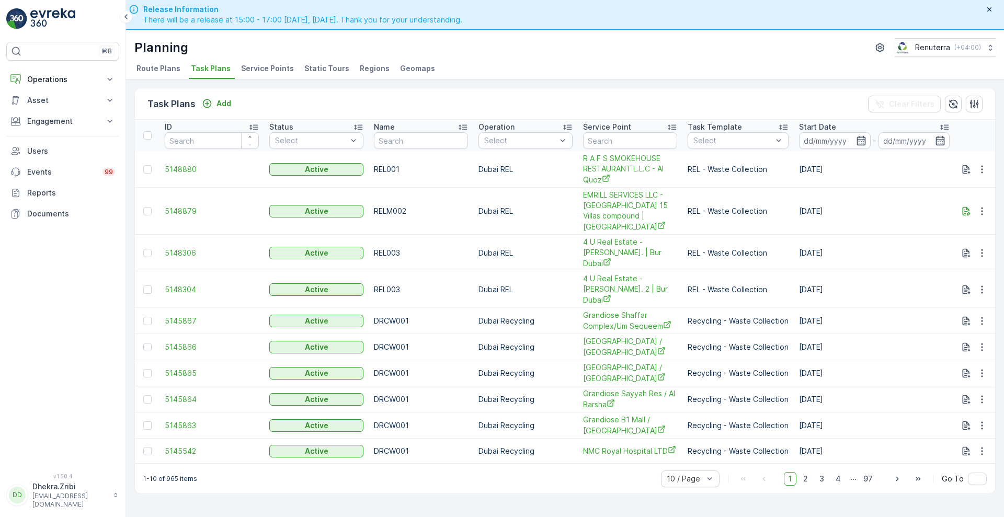
click at [715, 32] on div "Planning Renuterra ( +04:00 ) Route Plans Task Plans Service Points Static Tour…" at bounding box center [565, 55] width 878 height 50
click at [162, 73] on span "Route Plans" at bounding box center [159, 68] width 44 height 10
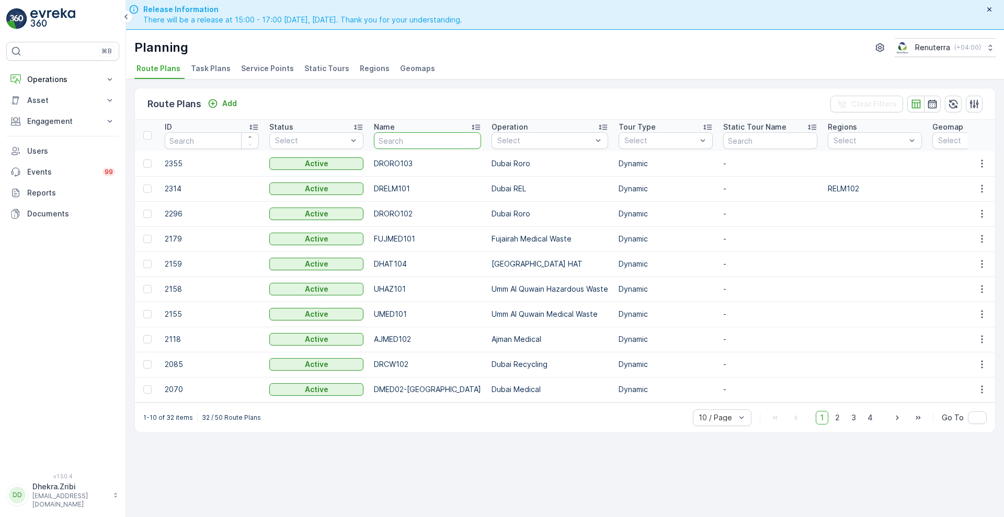
click at [416, 141] on input "text" at bounding box center [427, 140] width 107 height 17
type input "hat"
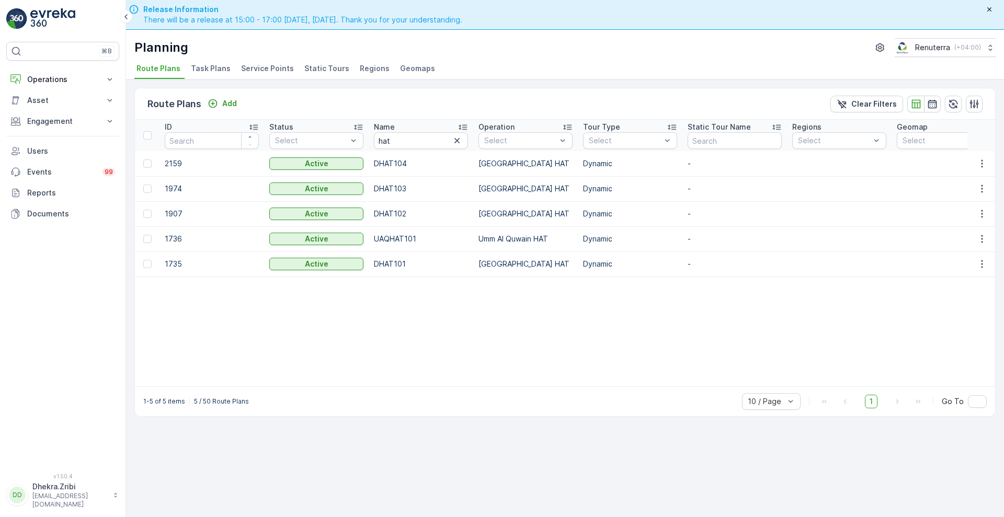
click at [179, 215] on p "1907" at bounding box center [212, 214] width 94 height 10
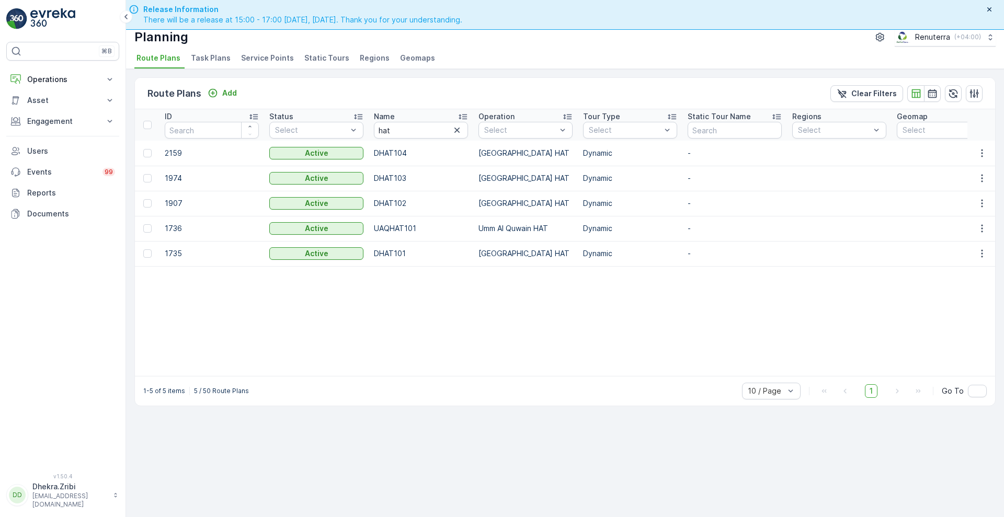
scroll to position [10, 0]
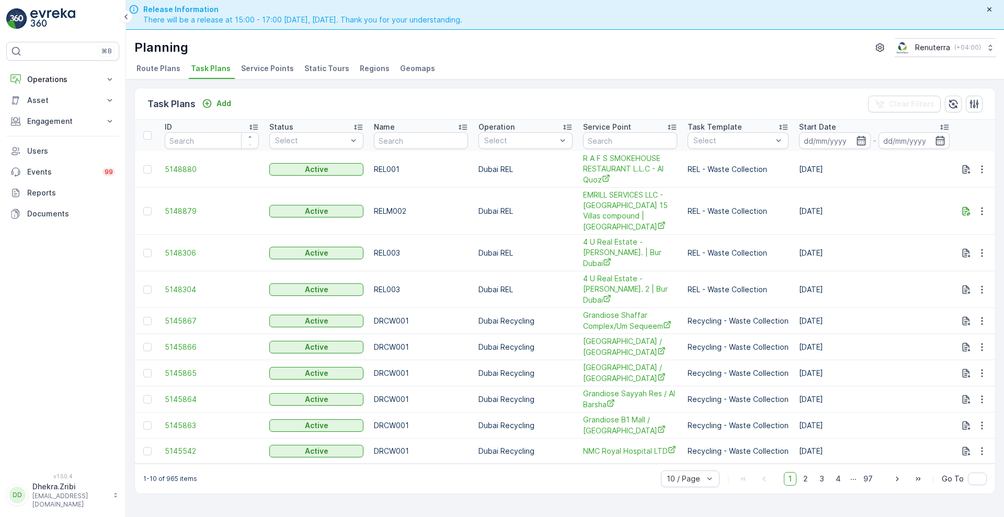
scroll to position [0, 567]
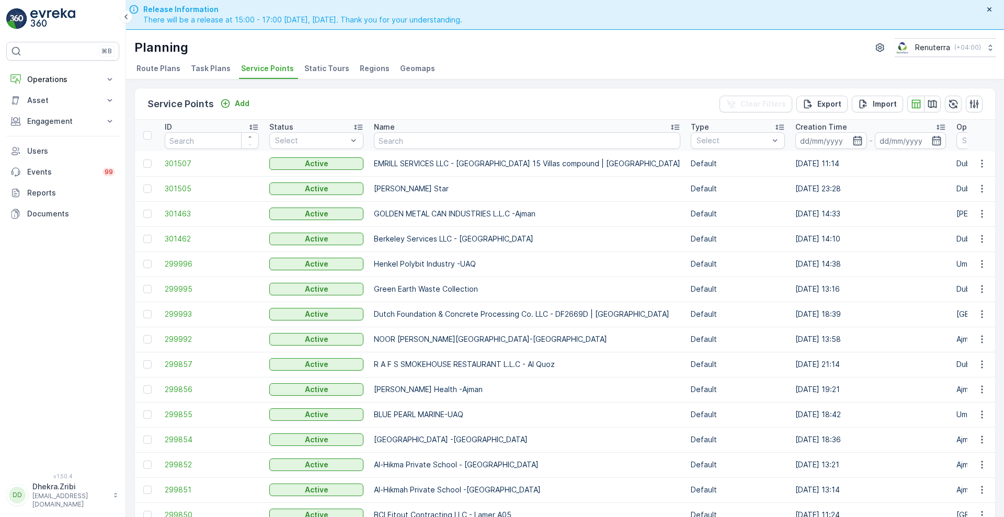
click at [686, 300] on td "Default" at bounding box center [738, 289] width 105 height 25
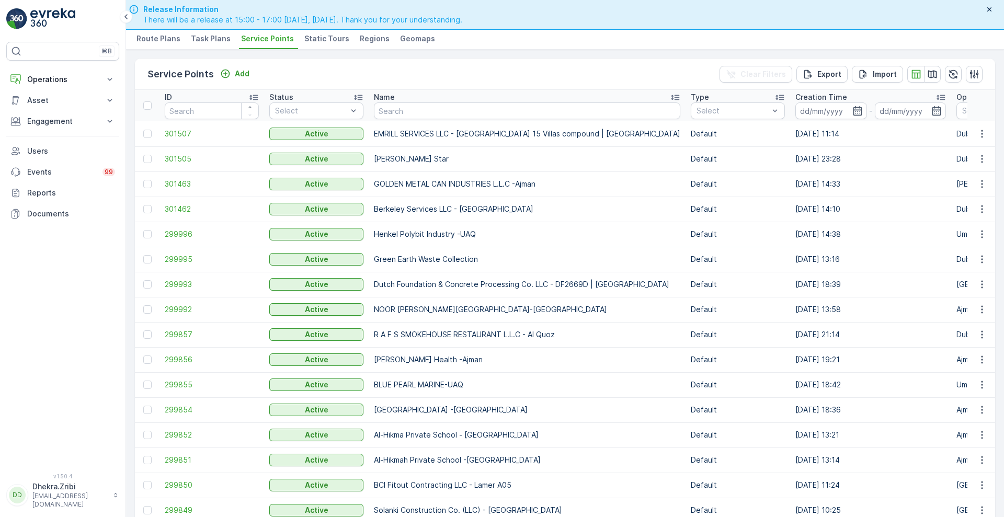
click at [205, 40] on span "Task Plans" at bounding box center [211, 38] width 40 height 10
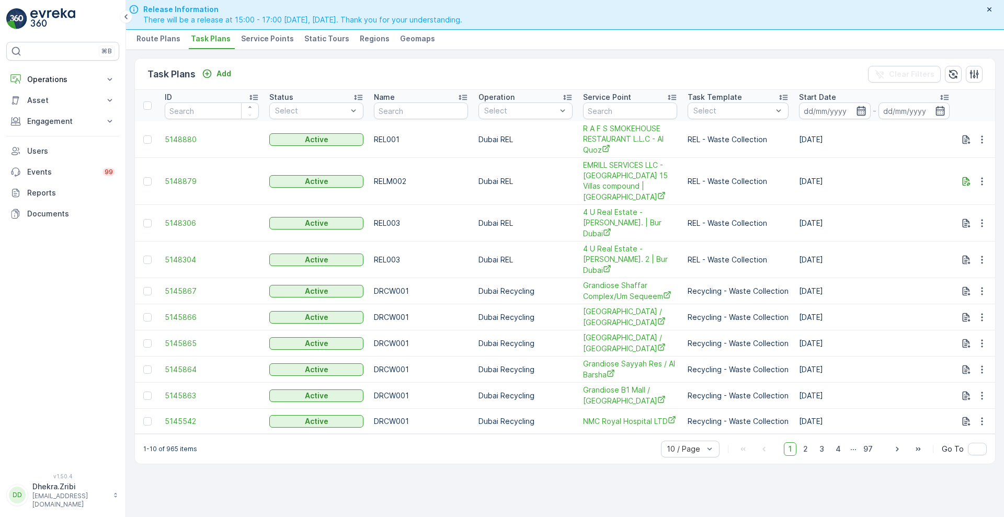
click at [860, 112] on icon "button" at bounding box center [861, 111] width 10 height 10
click at [943, 108] on icon "button" at bounding box center [940, 111] width 10 height 10
click at [534, 71] on div "Task Plans Add Clear Filters" at bounding box center [565, 74] width 860 height 31
click at [188, 135] on span "5148880" at bounding box center [212, 139] width 94 height 10
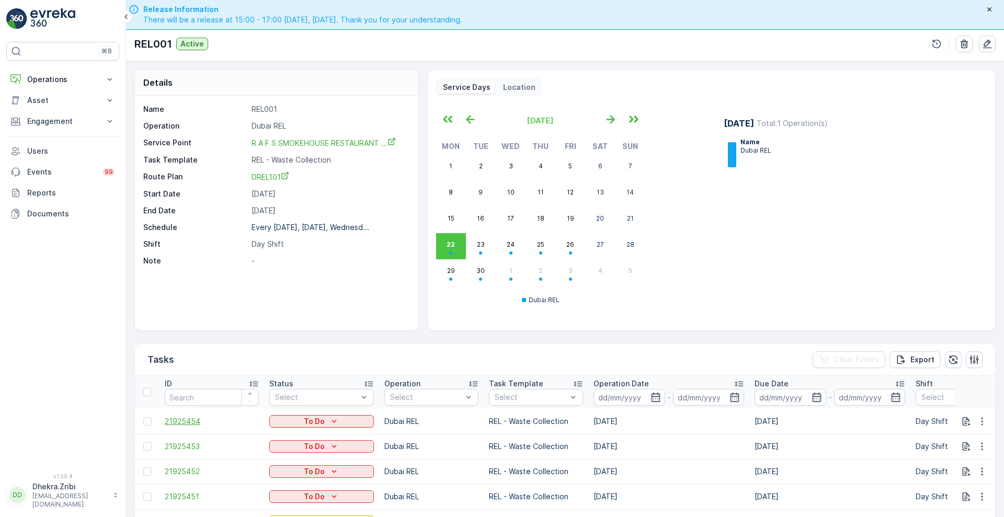
click at [190, 422] on span "21925454" at bounding box center [212, 421] width 94 height 10
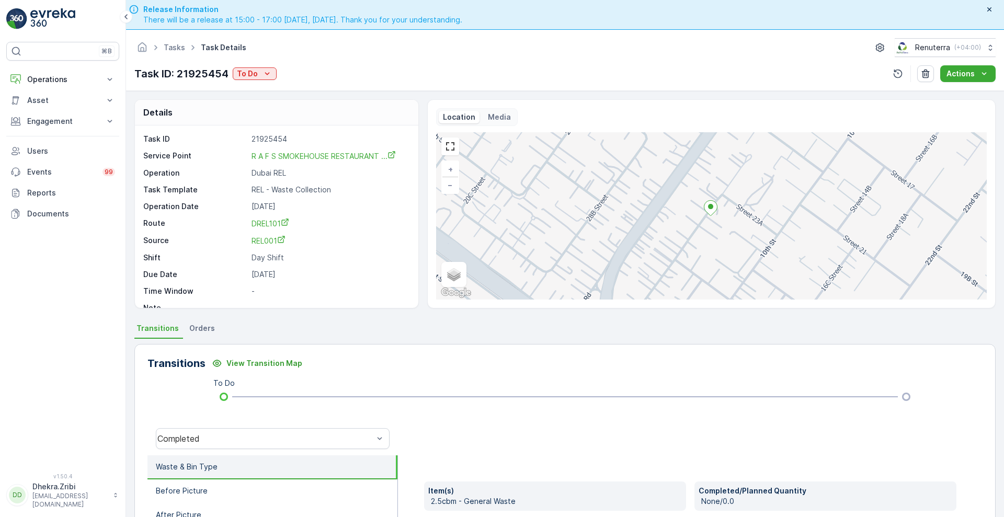
click at [495, 297] on div "+ − Satellite Roadmap Terrain Hybrid Leaflet Keyboard shortcuts Map Data Map da…" at bounding box center [711, 215] width 551 height 167
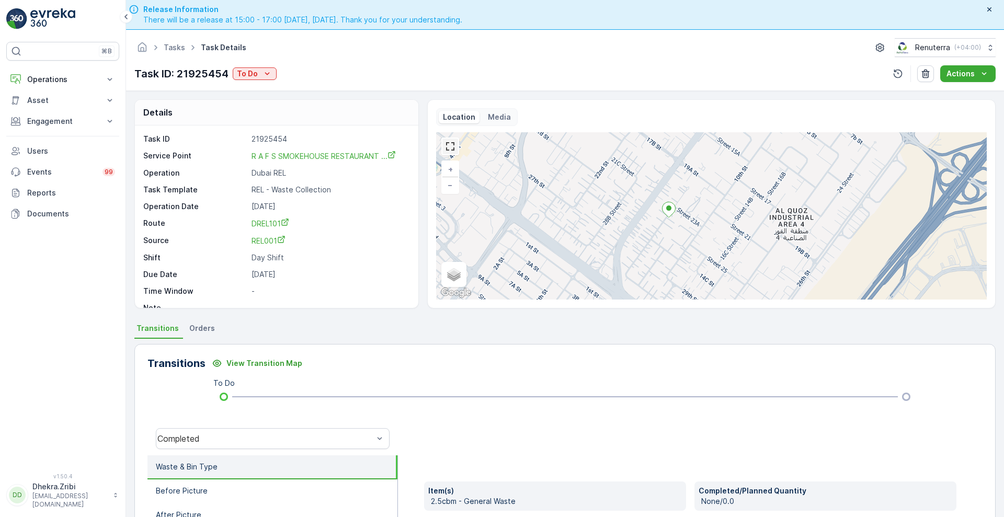
click at [452, 147] on link at bounding box center [450, 147] width 16 height 16
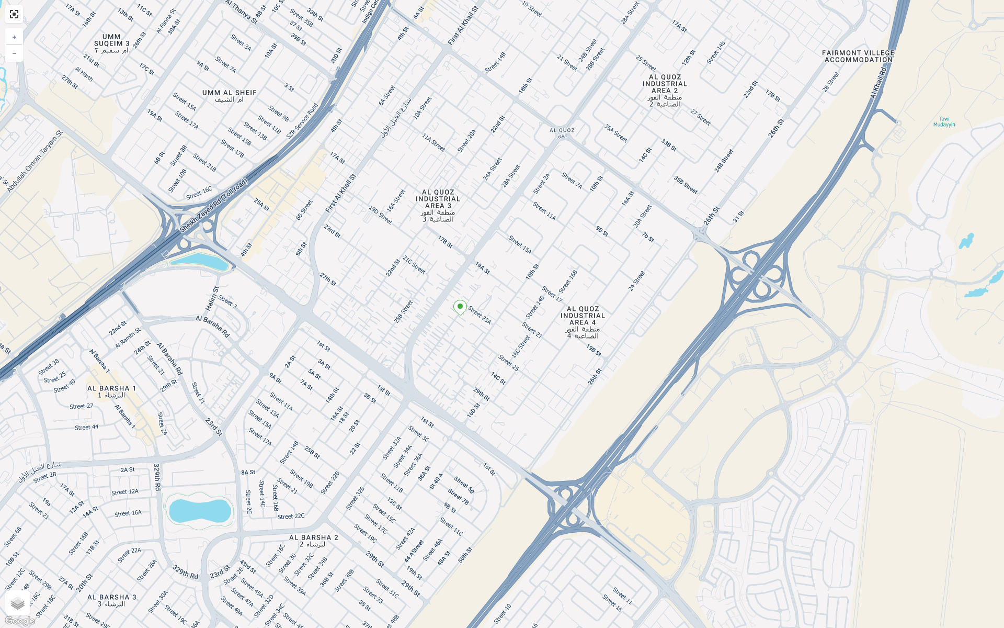
click at [464, 312] on icon at bounding box center [460, 308] width 14 height 16
click at [459, 308] on ellipse at bounding box center [460, 305] width 5 height 5
click at [458, 307] on ellipse at bounding box center [460, 305] width 5 height 5
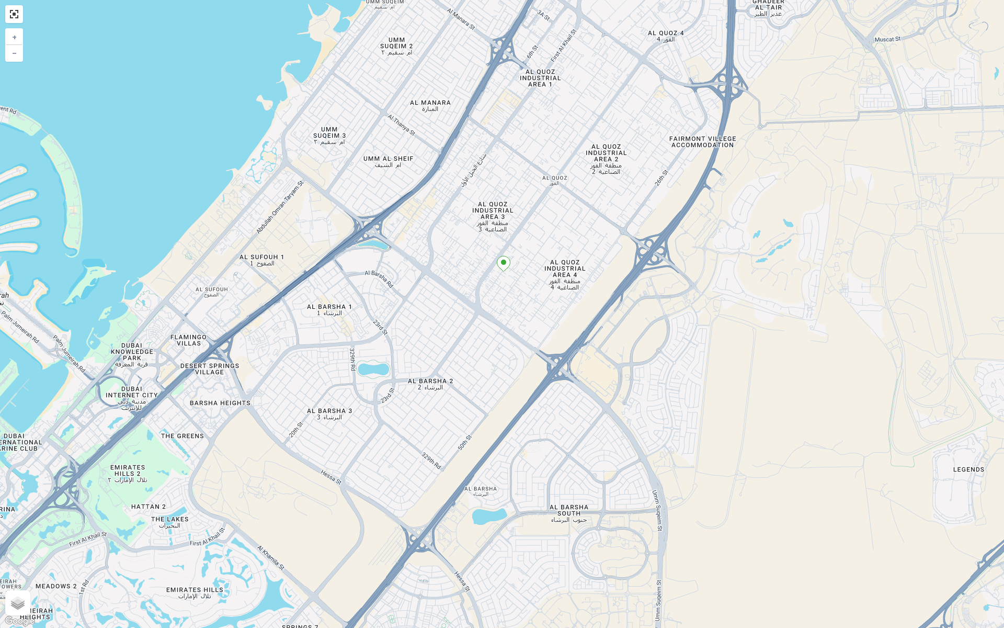
click at [22, 14] on div at bounding box center [14, 14] width 18 height 18
click at [14, 12] on link at bounding box center [14, 14] width 16 height 16
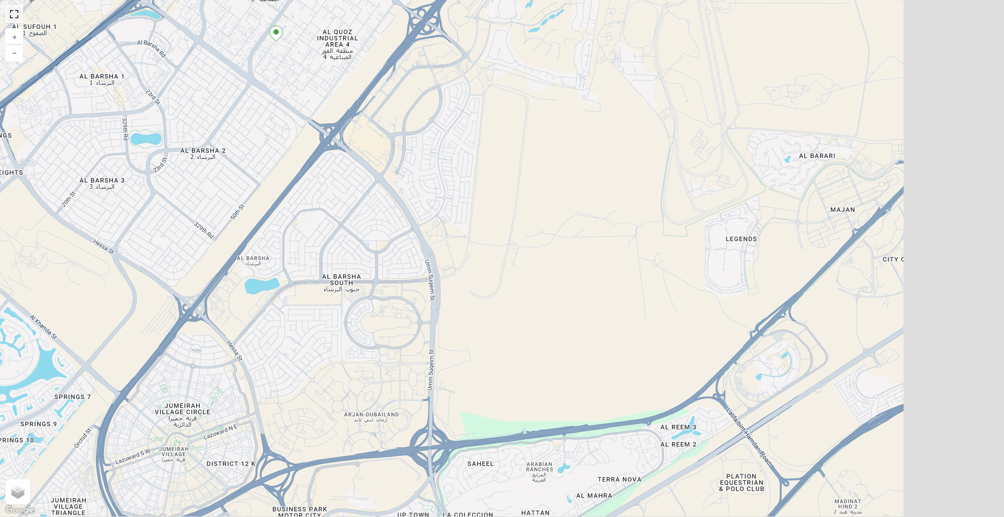
scroll to position [14, 0]
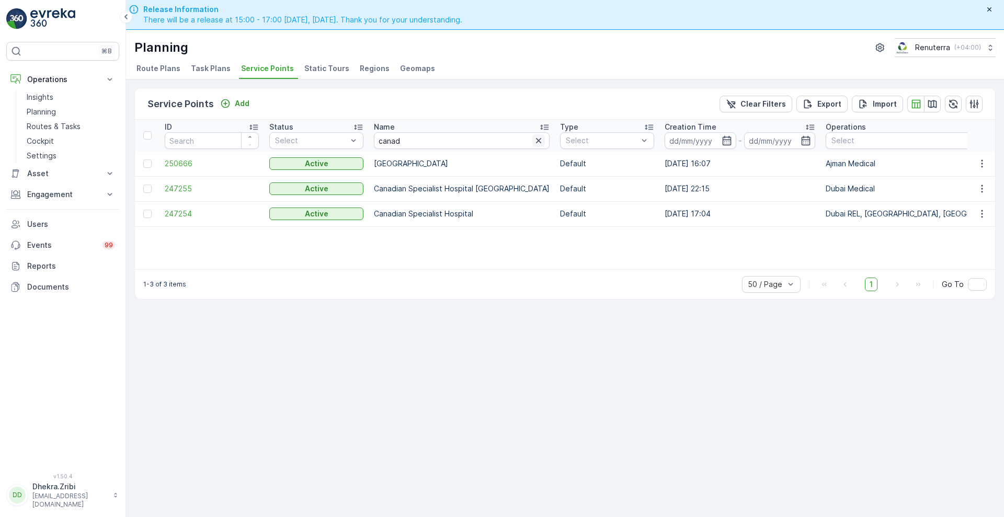
click at [533, 140] on icon "button" at bounding box center [538, 140] width 10 height 10
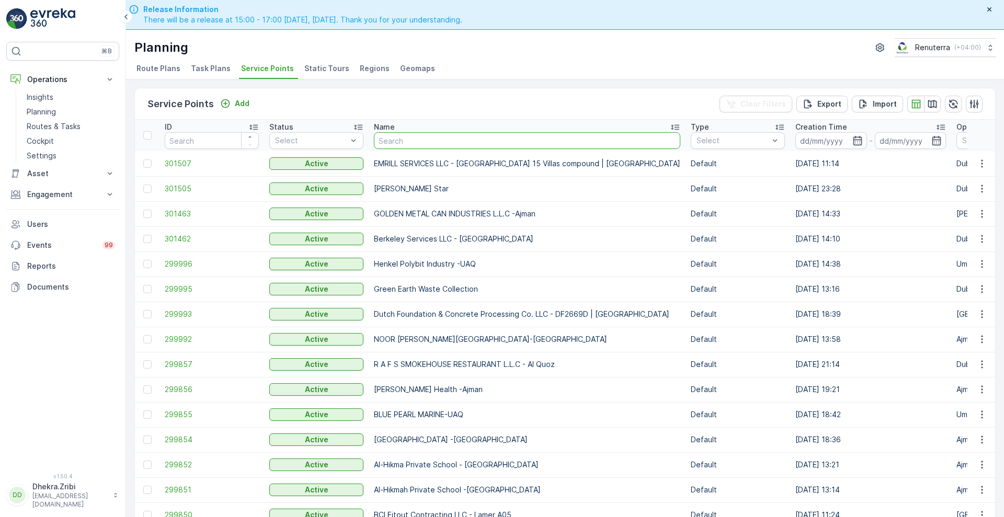
click at [501, 140] on input "text" at bounding box center [527, 140] width 306 height 17
type input "eno"
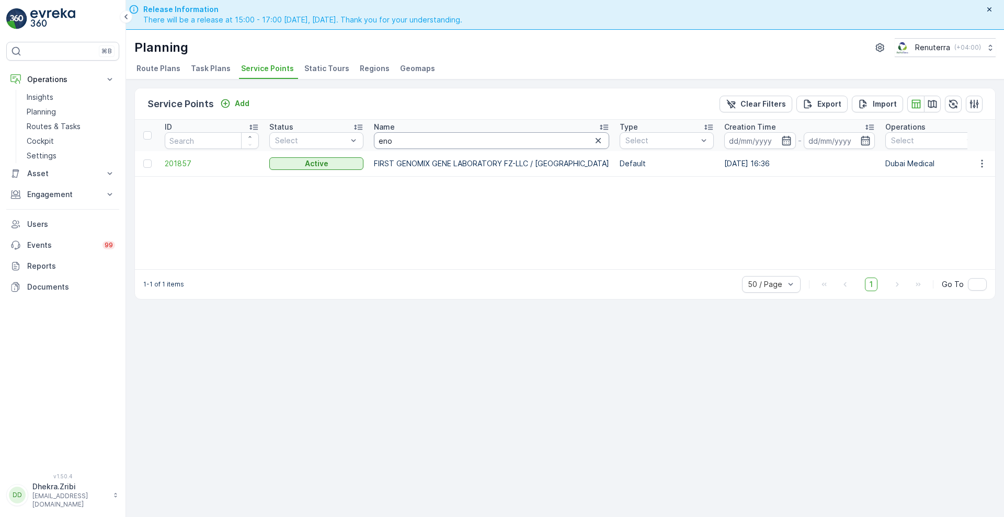
click at [450, 144] on input "eno" at bounding box center [491, 140] width 235 height 17
type input "enu"
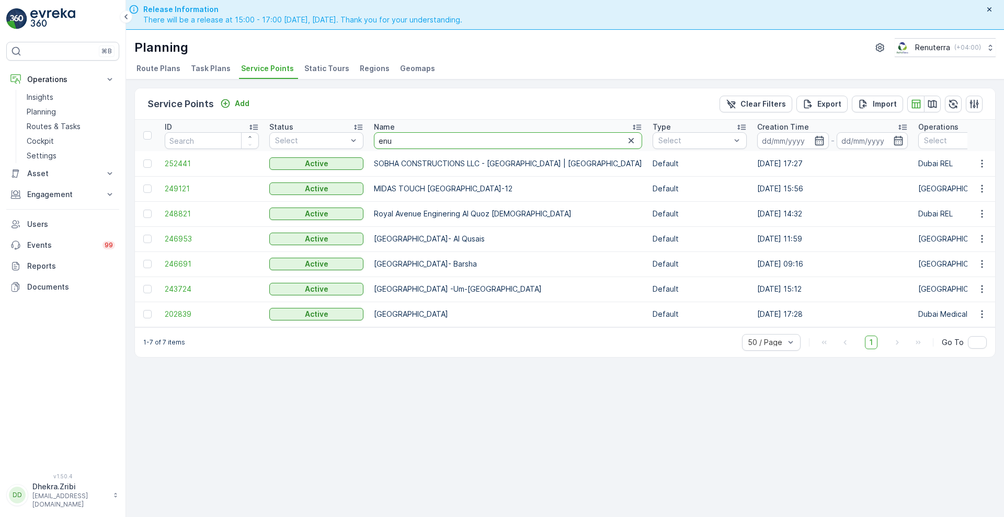
click at [424, 141] on input "enu" at bounding box center [508, 140] width 268 height 17
type input "e"
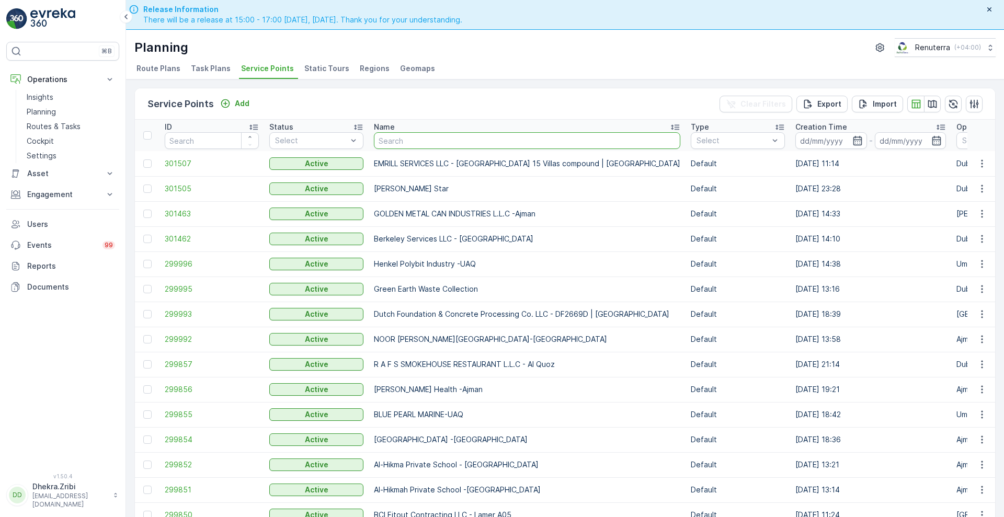
click at [424, 141] on input "text" at bounding box center [527, 140] width 306 height 17
type input "inno"
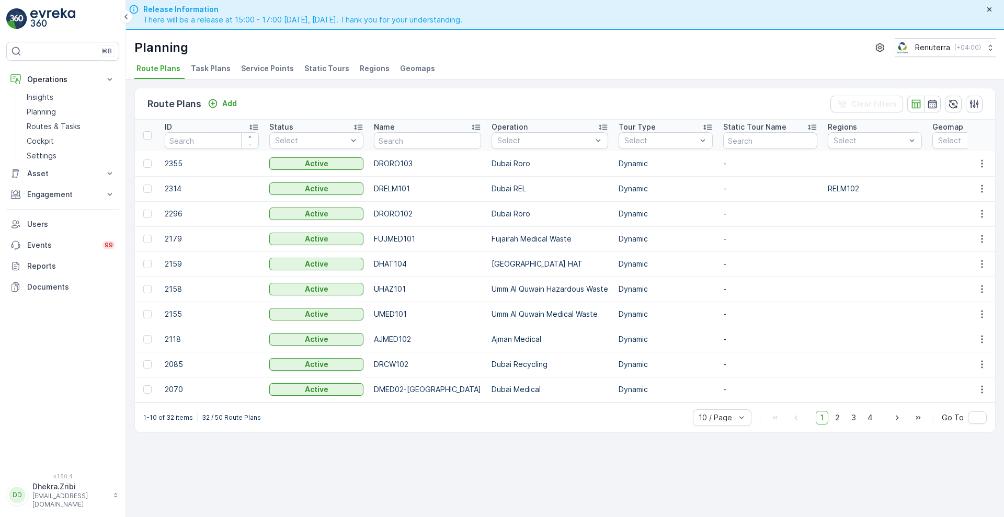
click at [249, 71] on span "Service Points" at bounding box center [267, 68] width 53 height 10
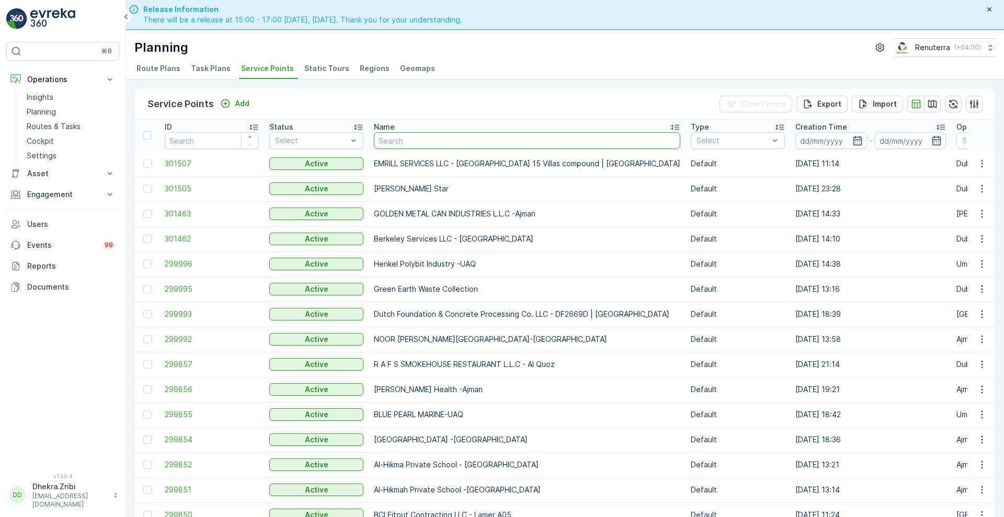
click at [491, 140] on input "text" at bounding box center [527, 140] width 306 height 17
type input "inn"
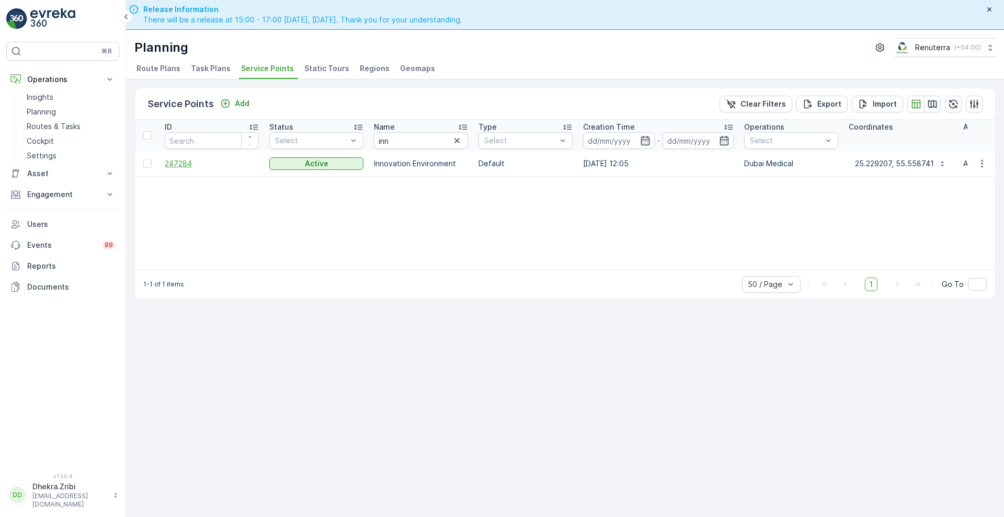
click at [176, 161] on span "247284" at bounding box center [212, 163] width 94 height 10
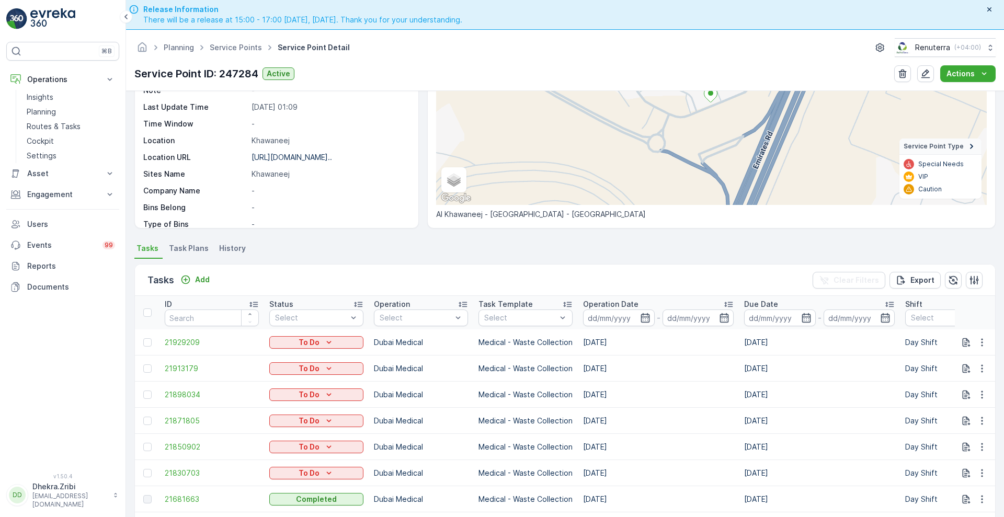
scroll to position [133, 0]
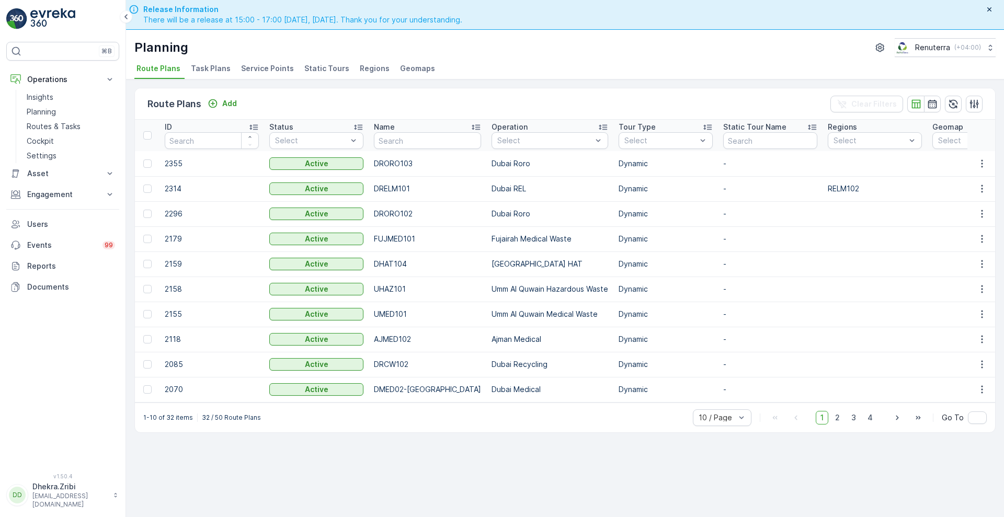
click at [269, 69] on span "Service Points" at bounding box center [267, 68] width 53 height 10
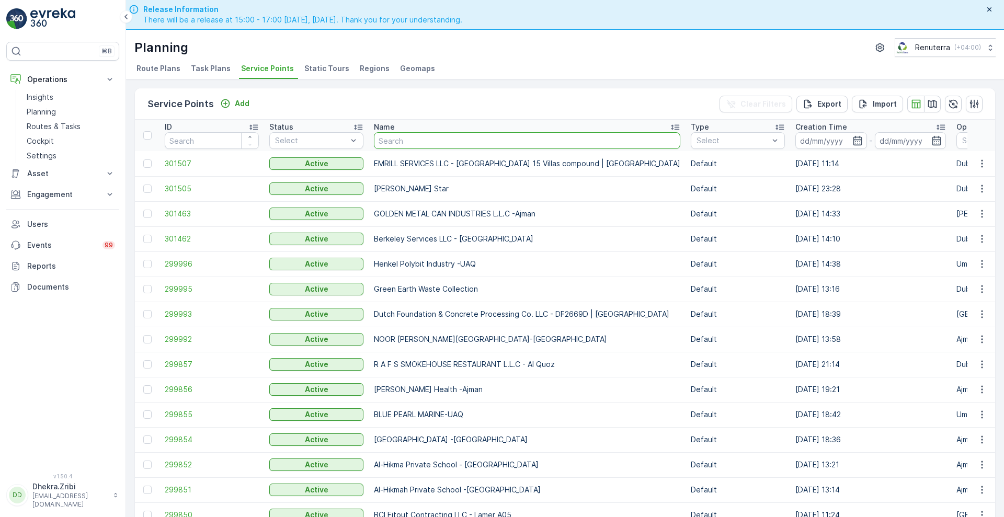
click at [469, 137] on input "text" at bounding box center [527, 140] width 306 height 17
type input "naf"
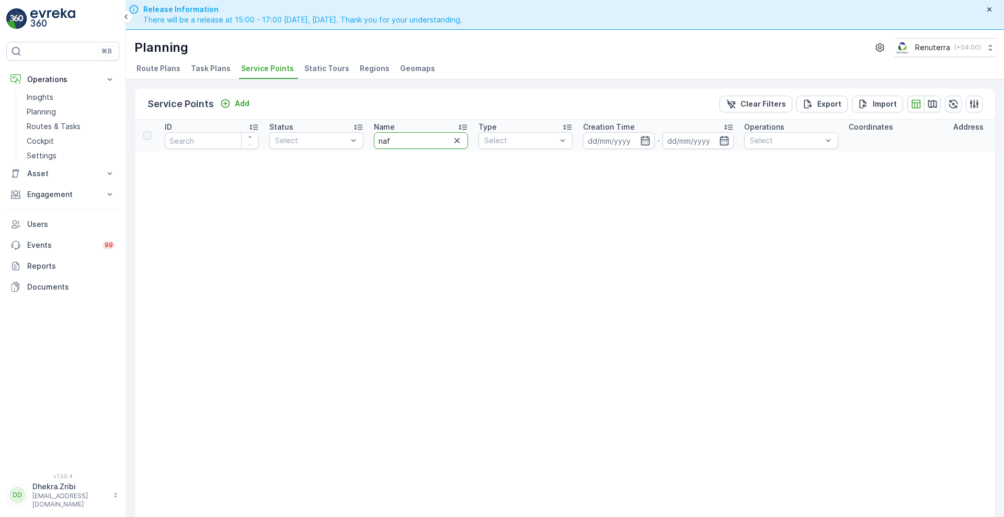
click at [412, 139] on input "naf" at bounding box center [421, 140] width 94 height 17
type input "na"
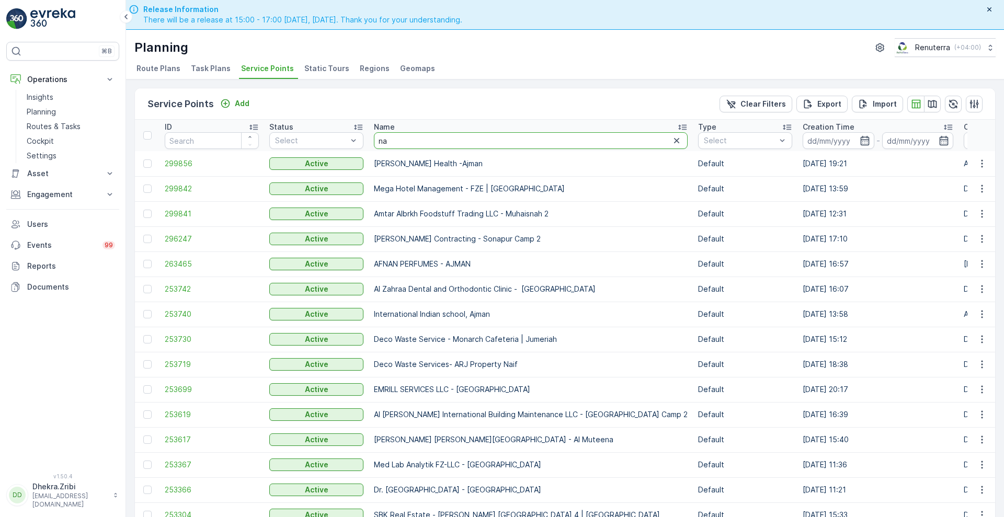
click at [411, 138] on input "na" at bounding box center [531, 140] width 314 height 17
type input "n"
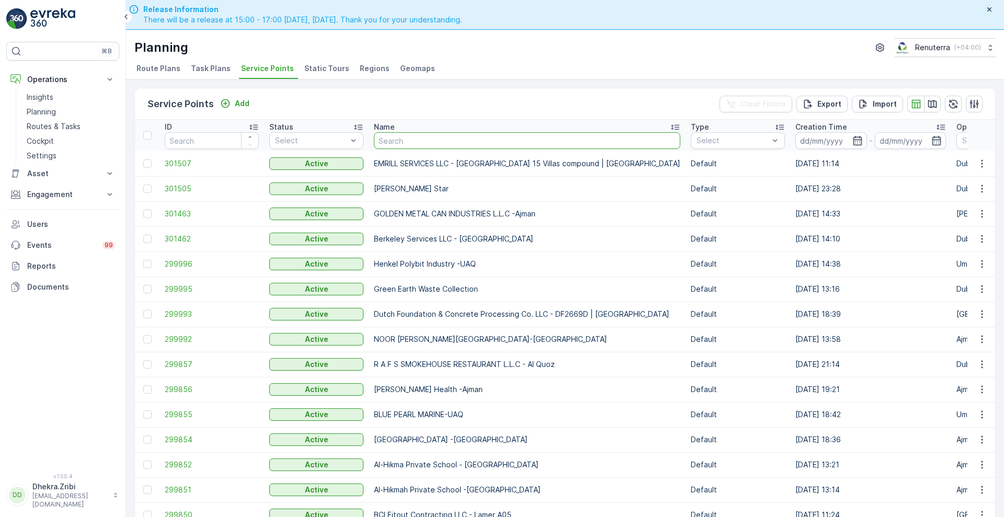
click at [402, 147] on input "text" at bounding box center [527, 140] width 306 height 17
type input "n"
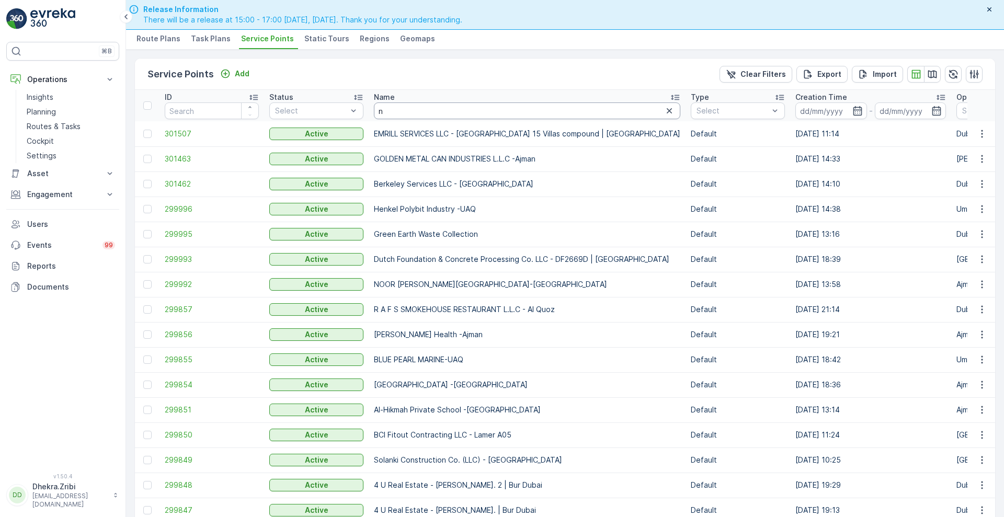
click at [404, 110] on input "n" at bounding box center [527, 111] width 306 height 17
type input "na"
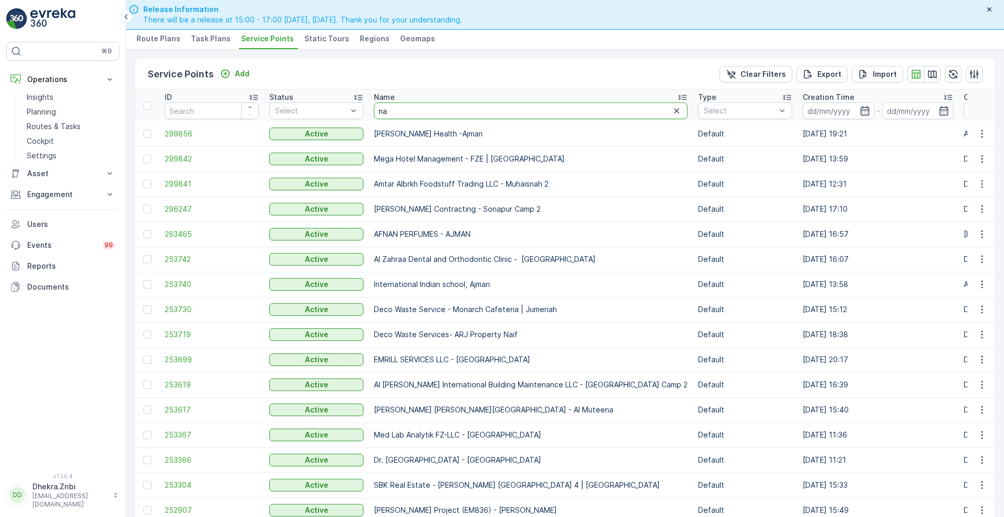
click at [393, 108] on input "na" at bounding box center [531, 111] width 314 height 17
type input "nephro"
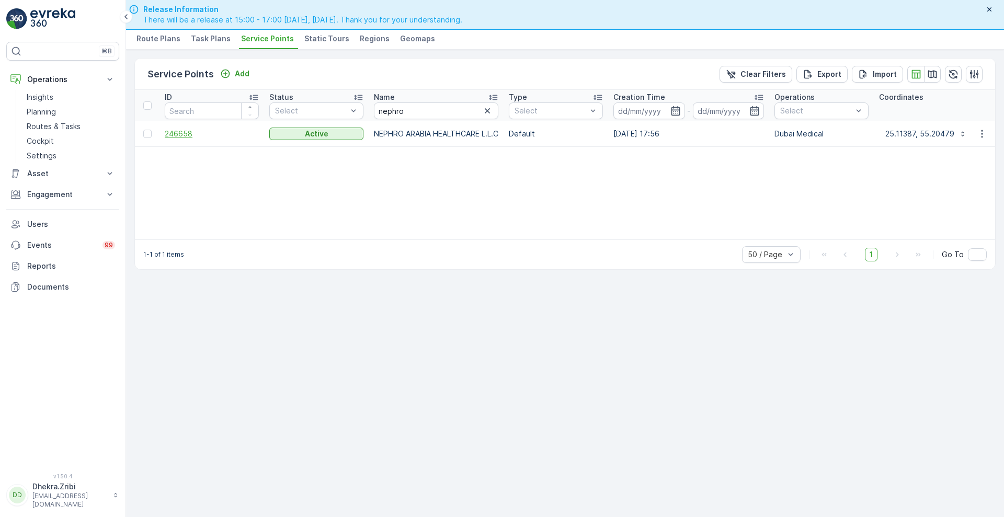
click at [172, 134] on span "246658" at bounding box center [212, 134] width 94 height 10
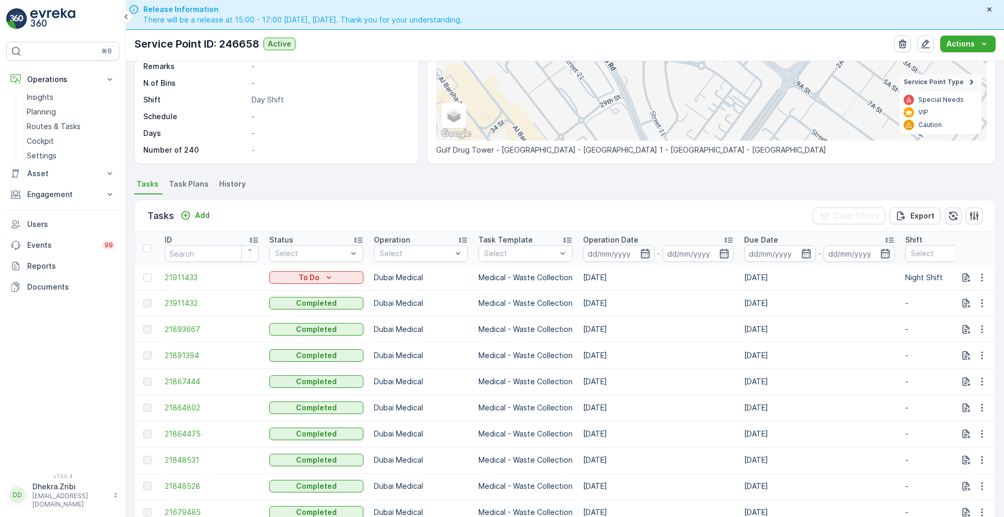
scroll to position [167, 0]
click at [187, 273] on span "21911433" at bounding box center [212, 277] width 94 height 10
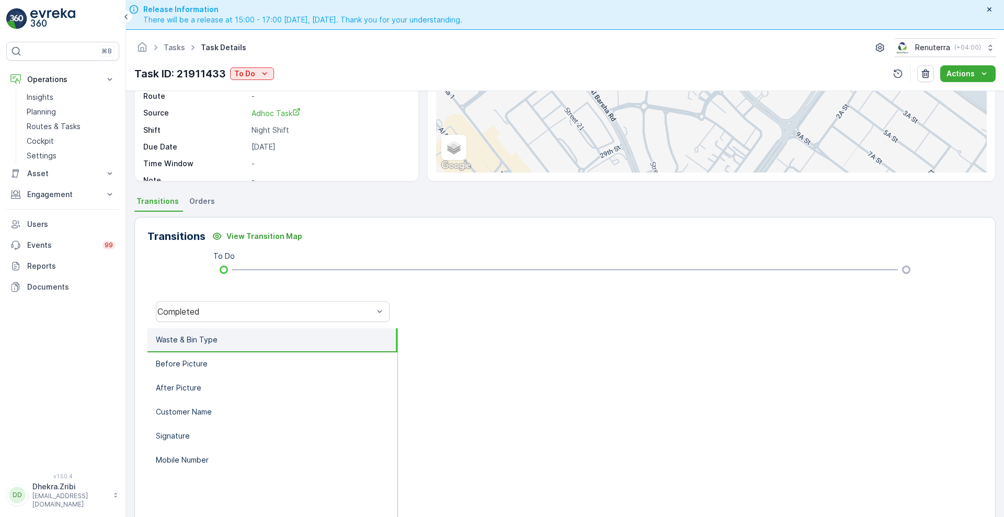
scroll to position [142, 0]
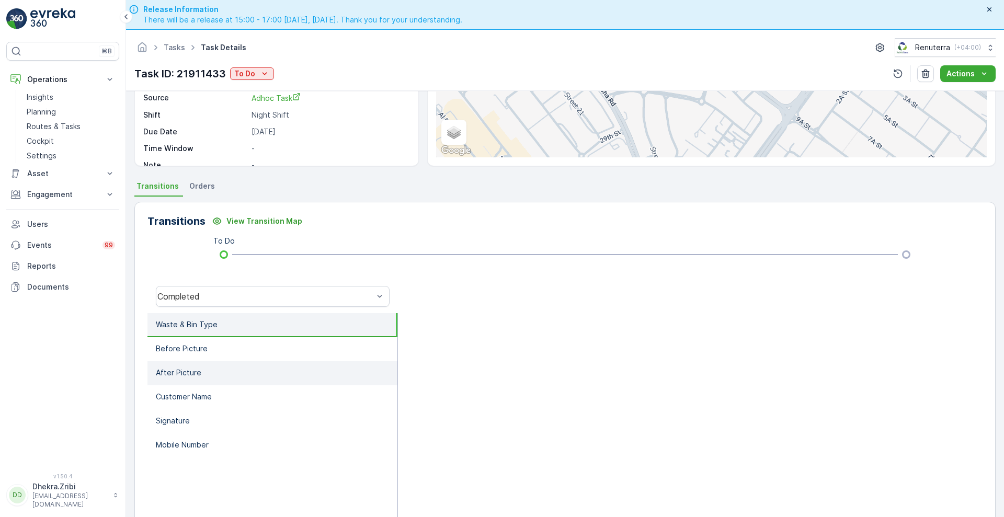
click at [163, 378] on p "After Picture" at bounding box center [179, 373] width 46 height 10
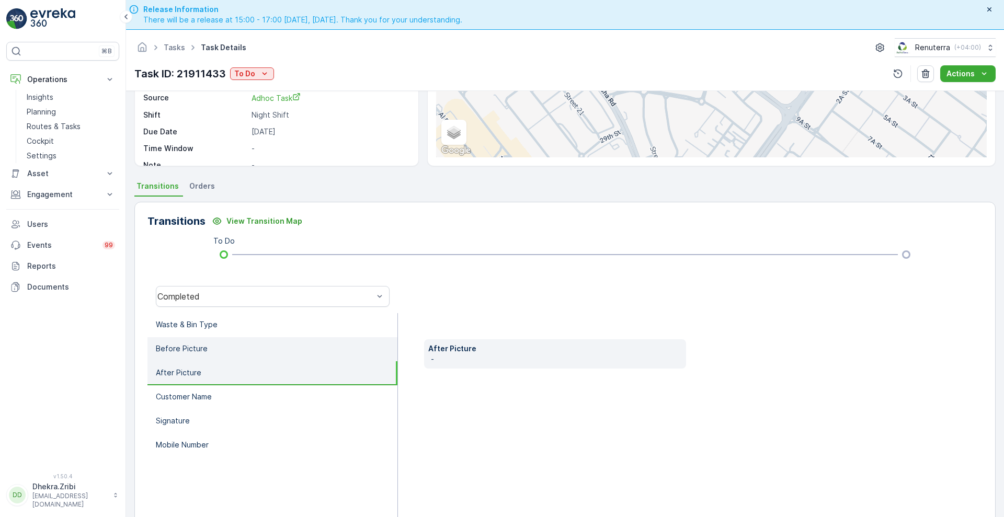
click at [180, 347] on p "Before Picture" at bounding box center [182, 349] width 52 height 10
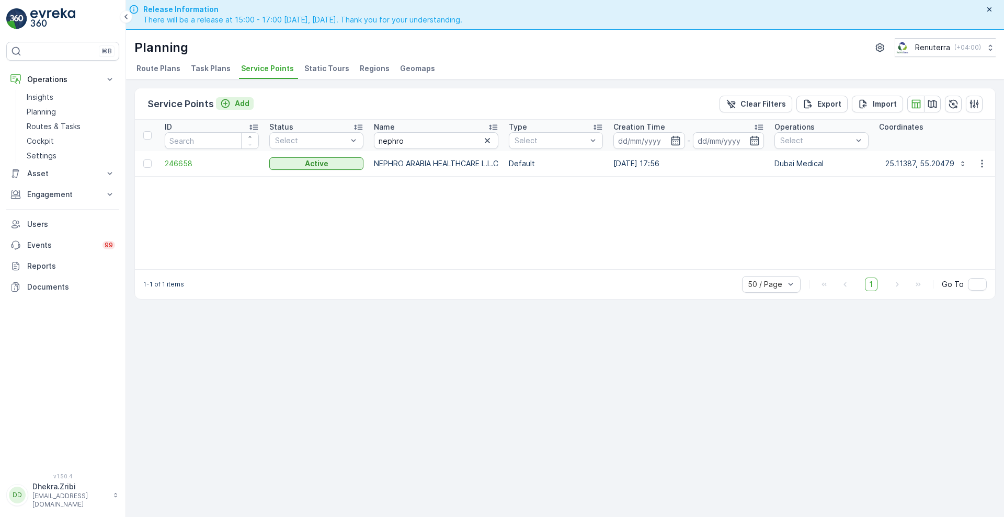
click at [226, 103] on icon "Add" at bounding box center [225, 103] width 9 height 9
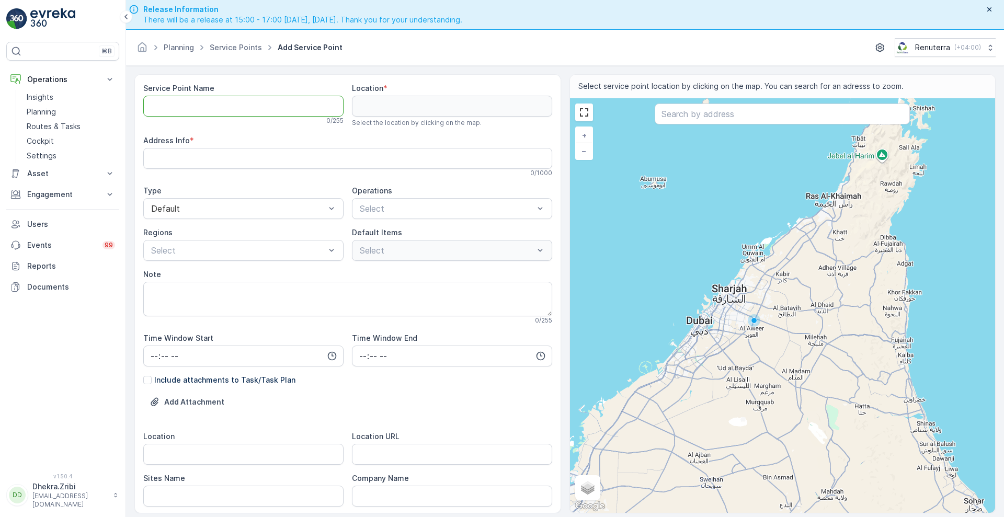
click at [218, 110] on Name "Service Point Name" at bounding box center [243, 106] width 200 height 21
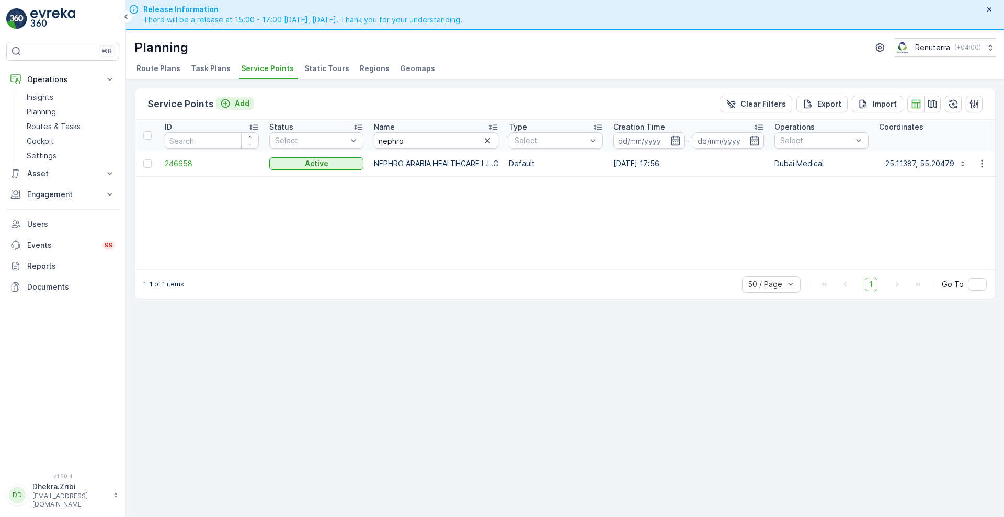
click at [233, 108] on div "Add" at bounding box center [234, 103] width 29 height 10
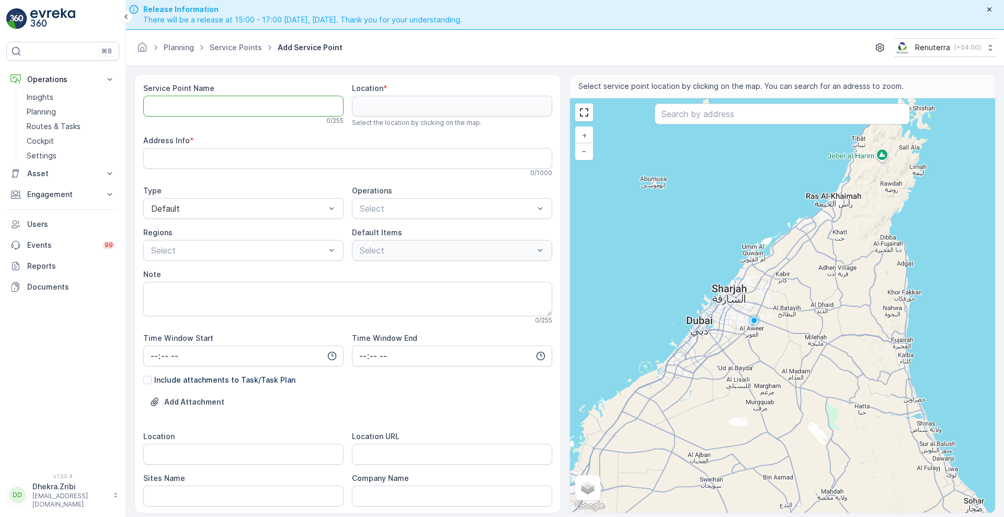
click at [236, 107] on Name "Service Point Name" at bounding box center [243, 106] width 200 height 21
click at [264, 206] on div at bounding box center [238, 208] width 176 height 9
click at [292, 244] on p "Select" at bounding box center [238, 250] width 174 height 13
click at [410, 249] on div "Select" at bounding box center [452, 250] width 200 height 21
click at [543, 253] on div "Select" at bounding box center [452, 250] width 200 height 21
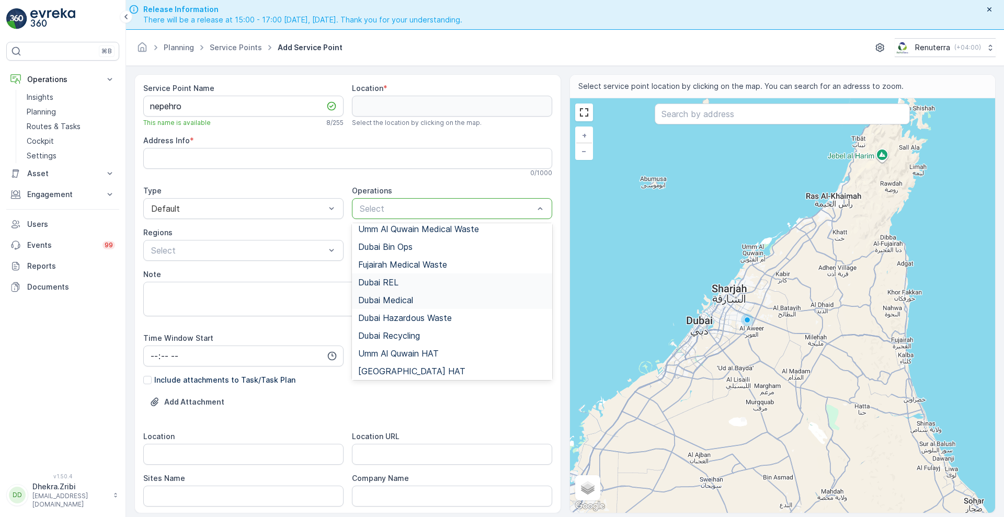
scroll to position [24, 0]
click at [418, 302] on div "Dubai Medical" at bounding box center [452, 299] width 188 height 9
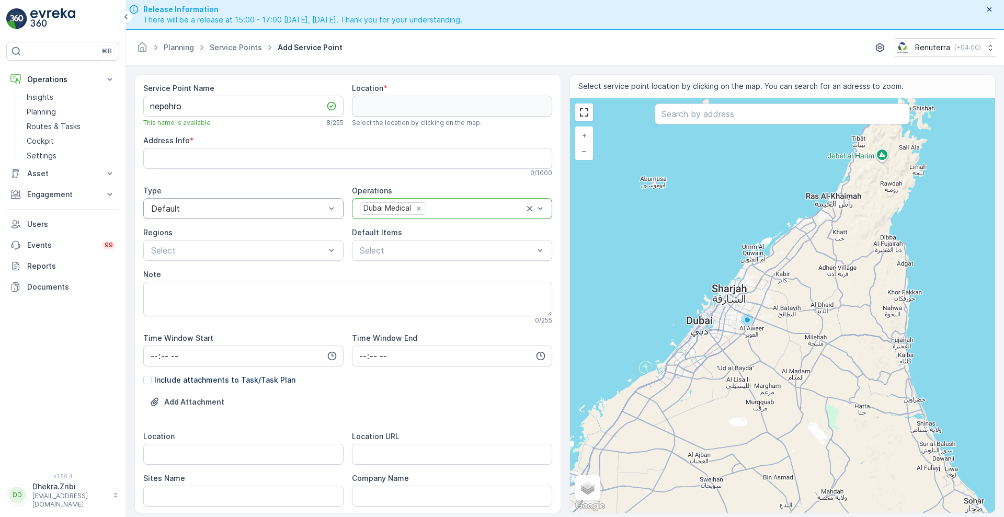
click at [431, 275] on div "Note" at bounding box center [347, 274] width 409 height 10
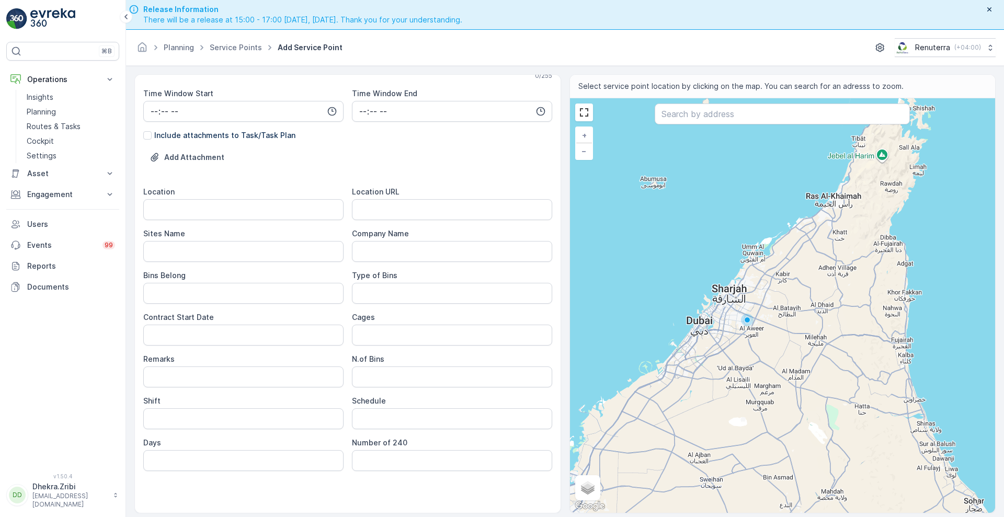
scroll to position [0, 0]
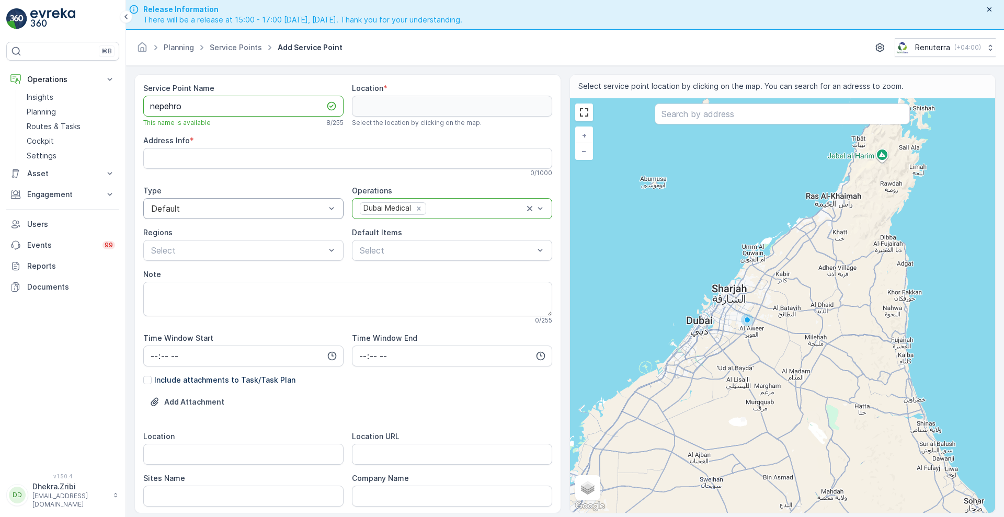
click at [212, 106] on Name "nepehro" at bounding box center [243, 106] width 200 height 21
click at [233, 209] on div at bounding box center [238, 208] width 176 height 9
click at [249, 101] on Name "nepehro" at bounding box center [243, 106] width 200 height 21
type Name "nepehro arabia"
click at [238, 49] on link "Service Points" at bounding box center [236, 47] width 52 height 9
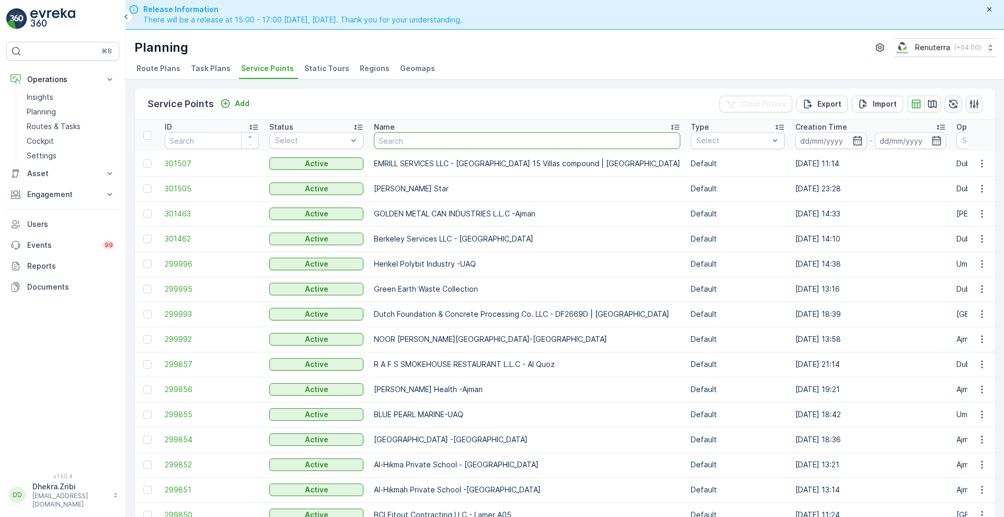
click at [416, 147] on input "text" at bounding box center [527, 140] width 306 height 17
click at [417, 142] on input "text" at bounding box center [527, 140] width 306 height 17
type input "ne"
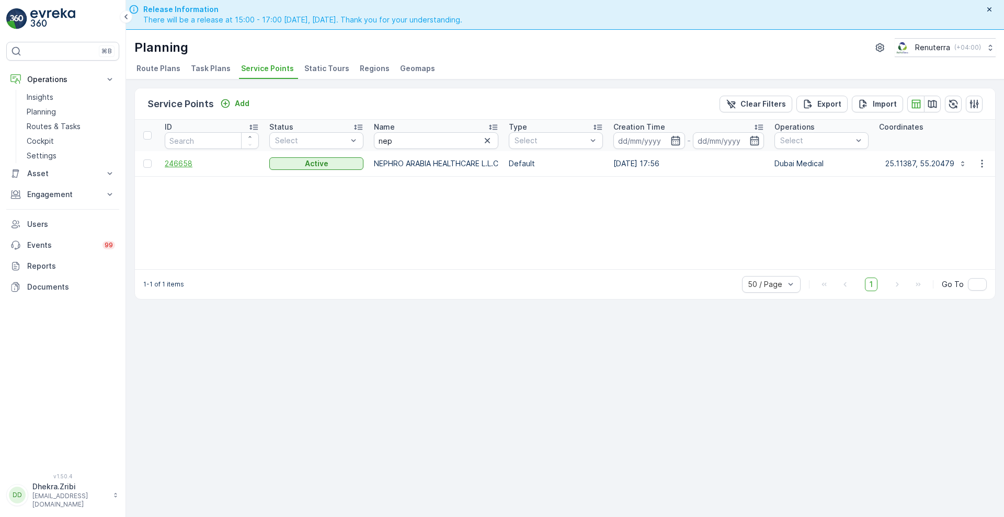
click at [184, 162] on span "246658" at bounding box center [212, 163] width 94 height 10
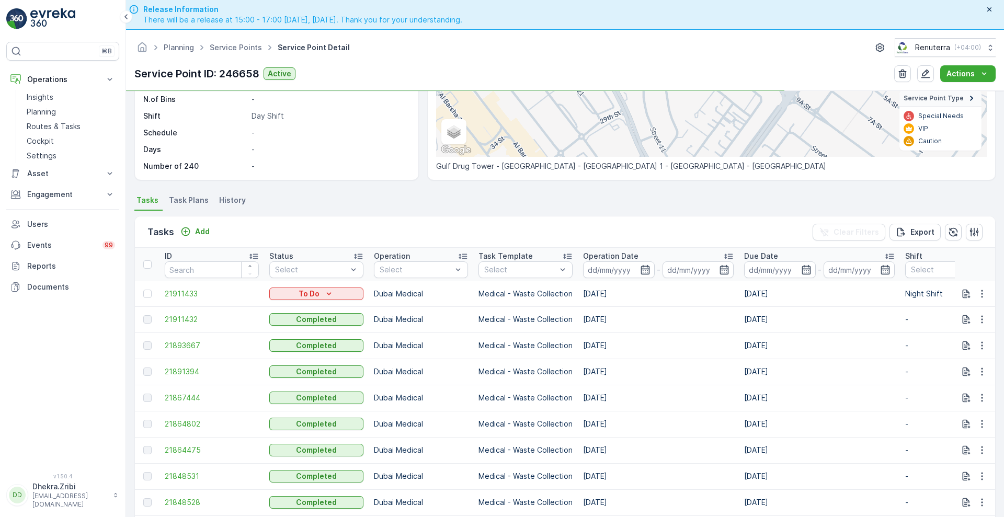
scroll to position [16, 0]
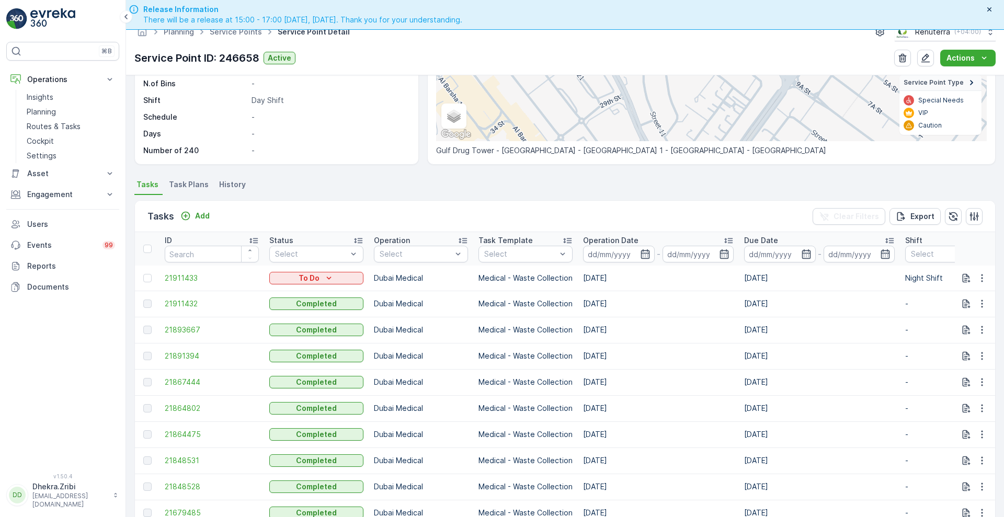
drag, startPoint x: 614, startPoint y: 309, endPoint x: 472, endPoint y: 168, distance: 199.7
click at [472, 168] on div "Details Service Point ID 246658 Name NEPHRO ARABIA HEALTHCARE L.L.C Type Defaul…" at bounding box center [565, 303] width 878 height 456
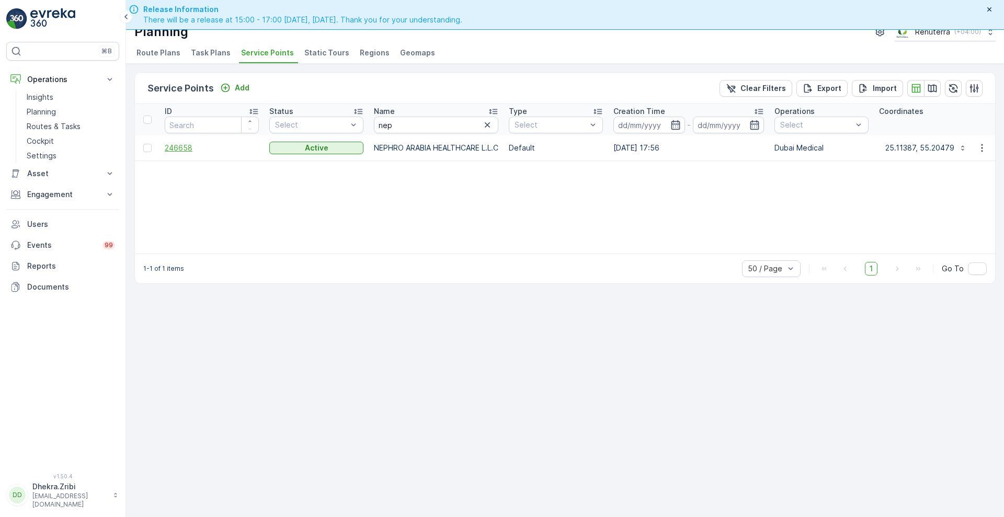
click at [184, 148] on span "246658" at bounding box center [212, 148] width 94 height 10
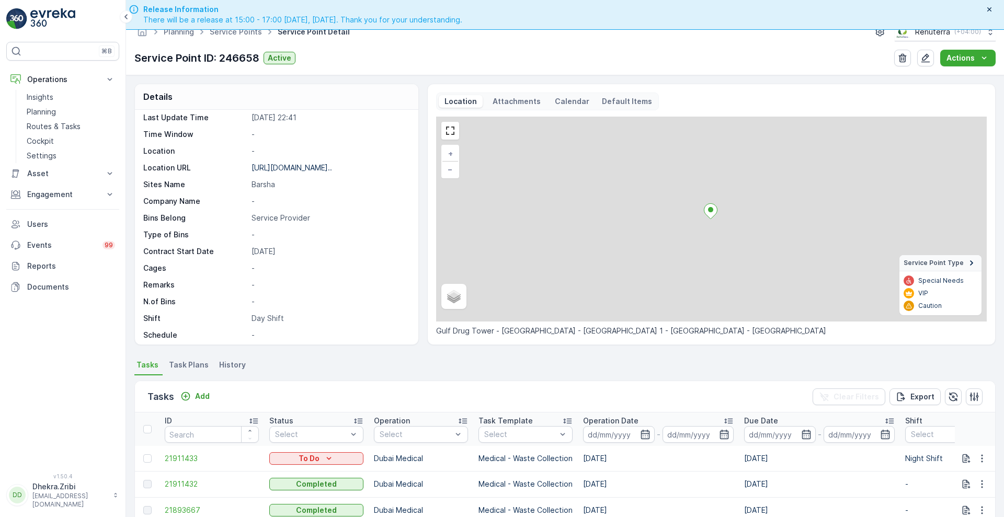
scroll to position [107, 0]
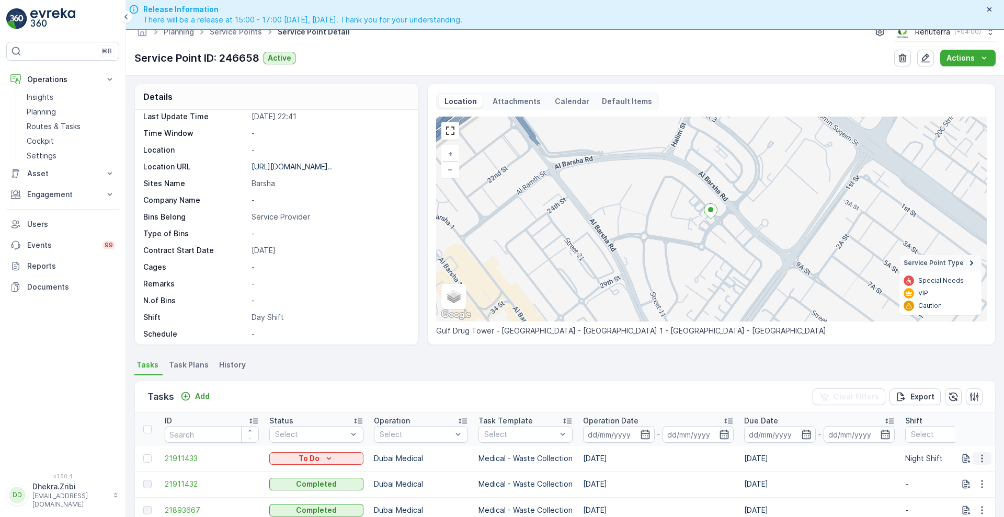
click at [983, 460] on icon "button" at bounding box center [982, 458] width 10 height 10
click at [946, 404] on span "Change Route" at bounding box center [955, 409] width 51 height 10
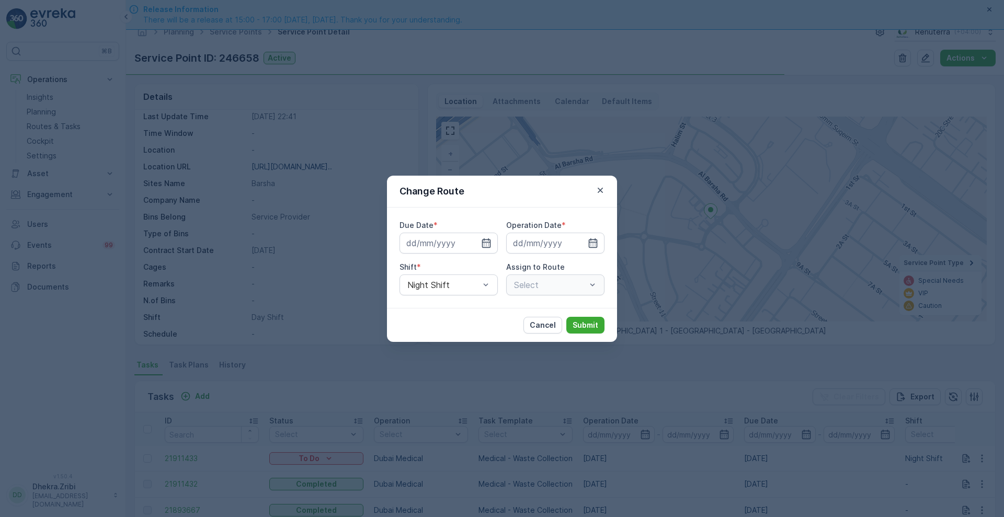
type input "[DATE]"
click at [443, 278] on div "Night Shift" at bounding box center [449, 285] width 98 height 21
drag, startPoint x: 435, startPoint y: 309, endPoint x: 442, endPoint y: 312, distance: 8.2
click at [442, 312] on div "Day Shift" at bounding box center [449, 310] width 86 height 9
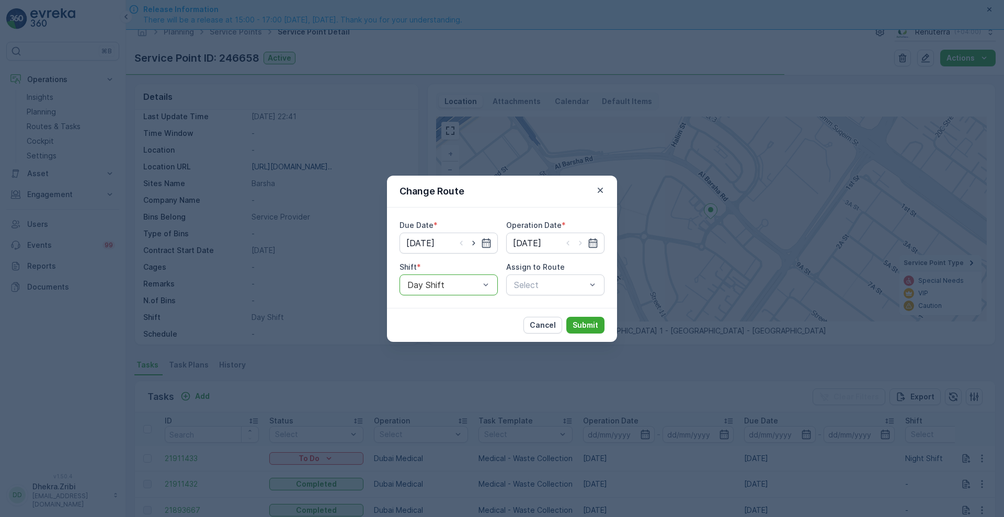
click at [442, 312] on div "Cancel Submit" at bounding box center [502, 325] width 230 height 34
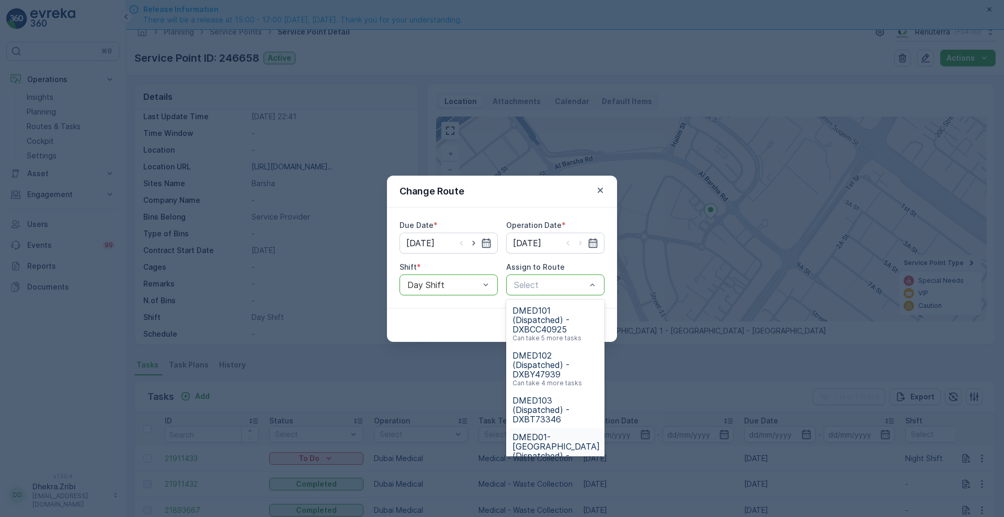
click at [553, 439] on span "DMED01-Khawaneej Yard (Dispatched) - DXBU71498" at bounding box center [556, 452] width 87 height 38
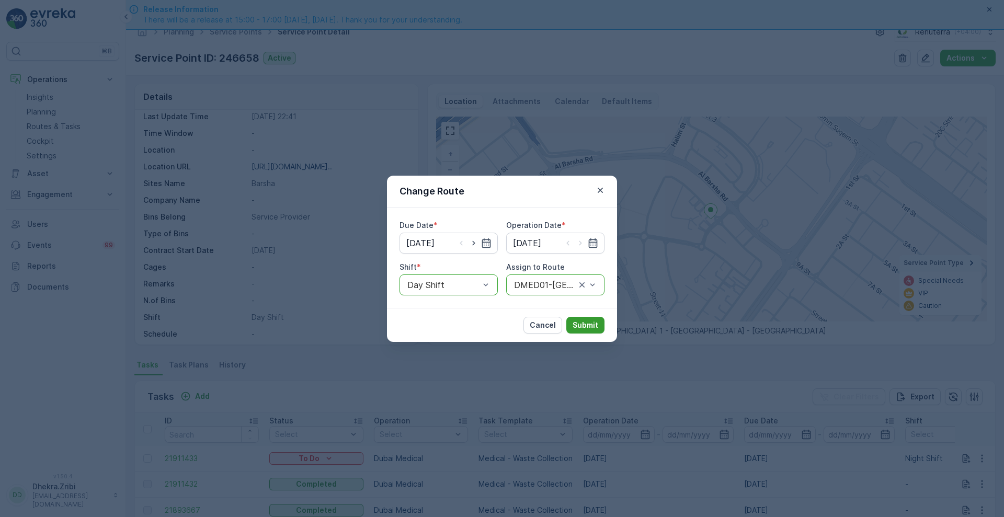
click at [587, 324] on p "Submit" at bounding box center [586, 325] width 26 height 10
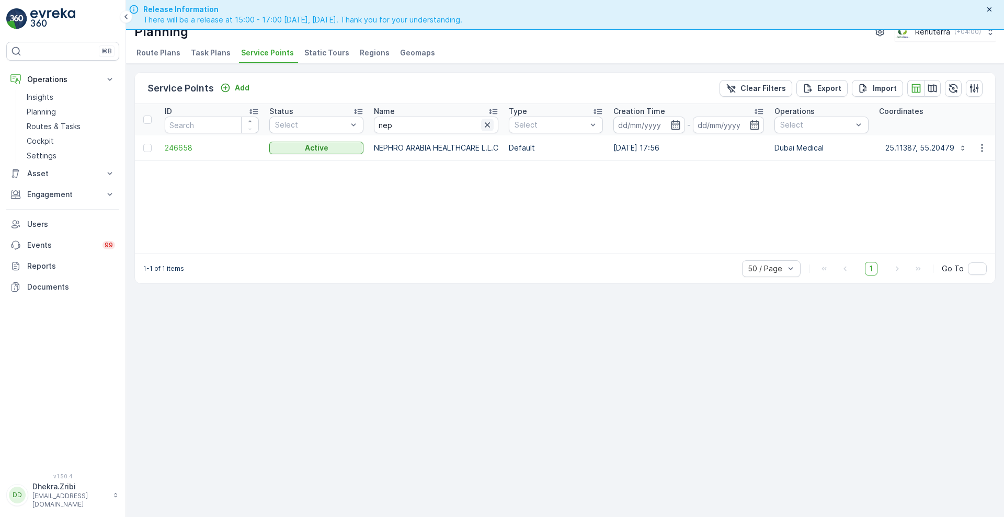
click at [493, 128] on icon "button" at bounding box center [487, 125] width 10 height 10
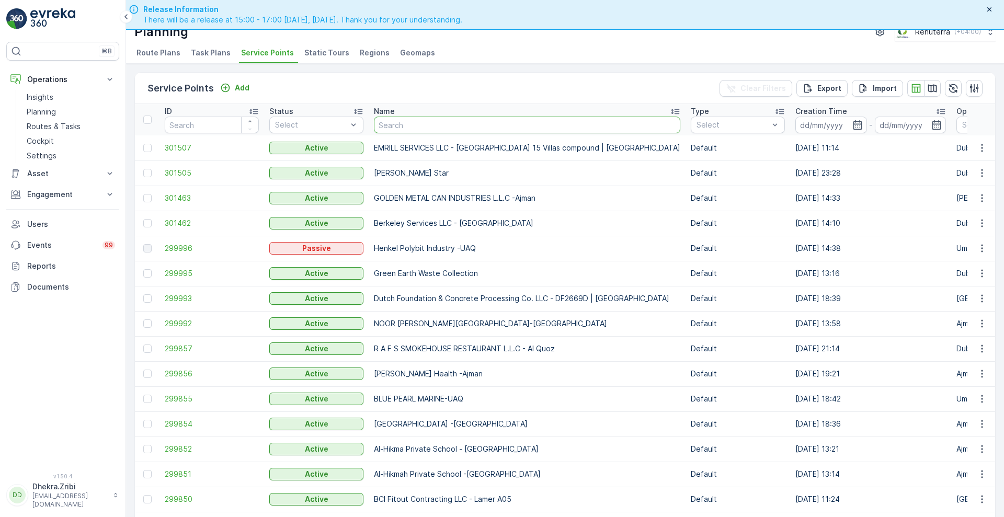
click at [495, 128] on input "text" at bounding box center [527, 125] width 306 height 17
type input "ind"
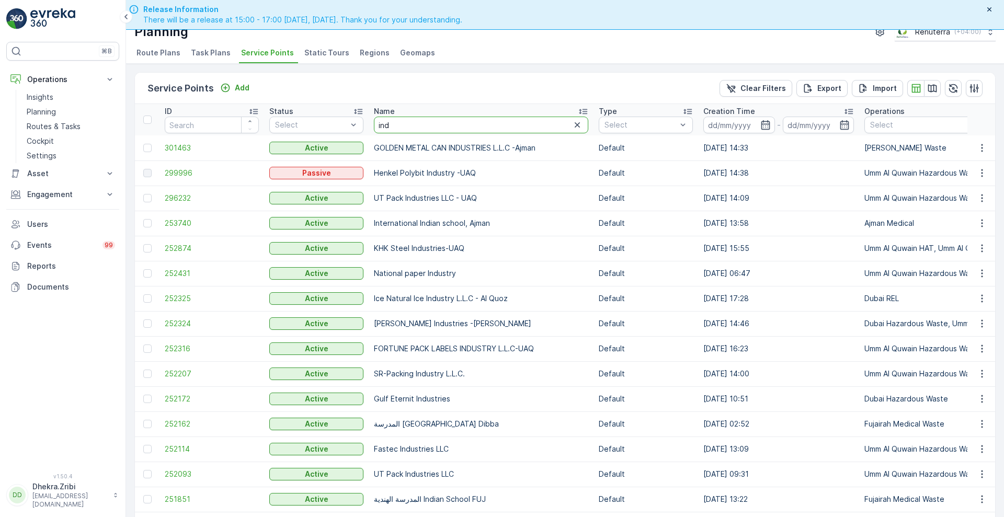
click at [458, 132] on input "ind" at bounding box center [481, 125] width 214 height 17
type input "imd"
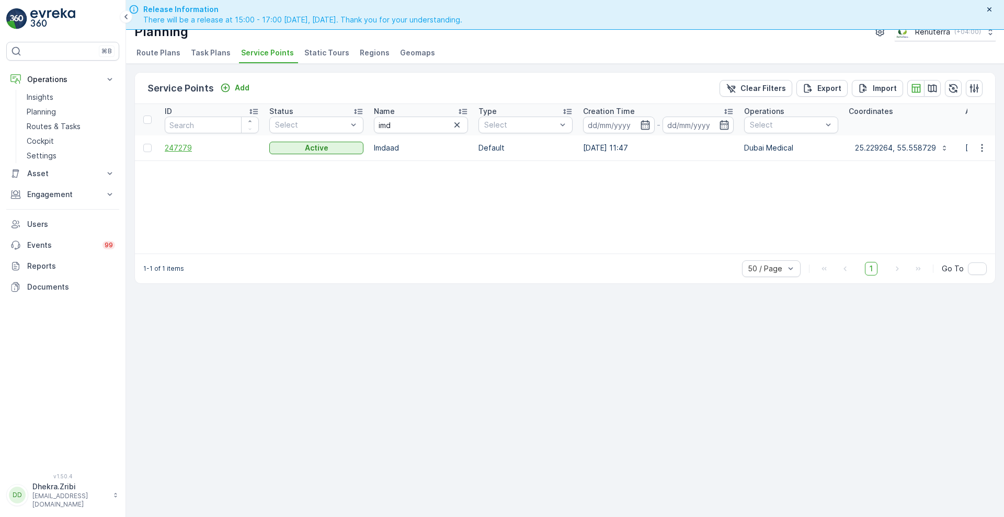
click at [174, 150] on span "247279" at bounding box center [212, 148] width 94 height 10
click at [457, 128] on icon "button" at bounding box center [457, 125] width 10 height 10
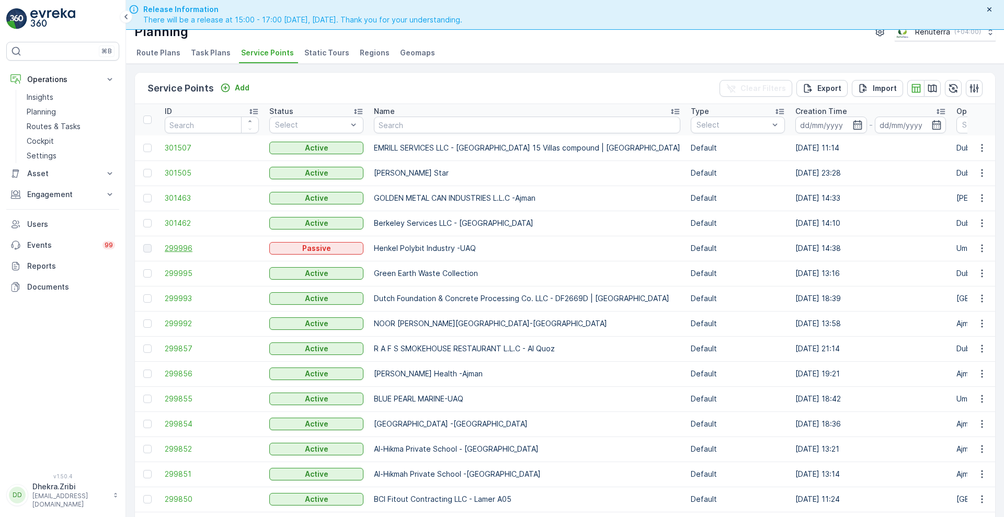
click at [184, 246] on span "299996" at bounding box center [212, 248] width 94 height 10
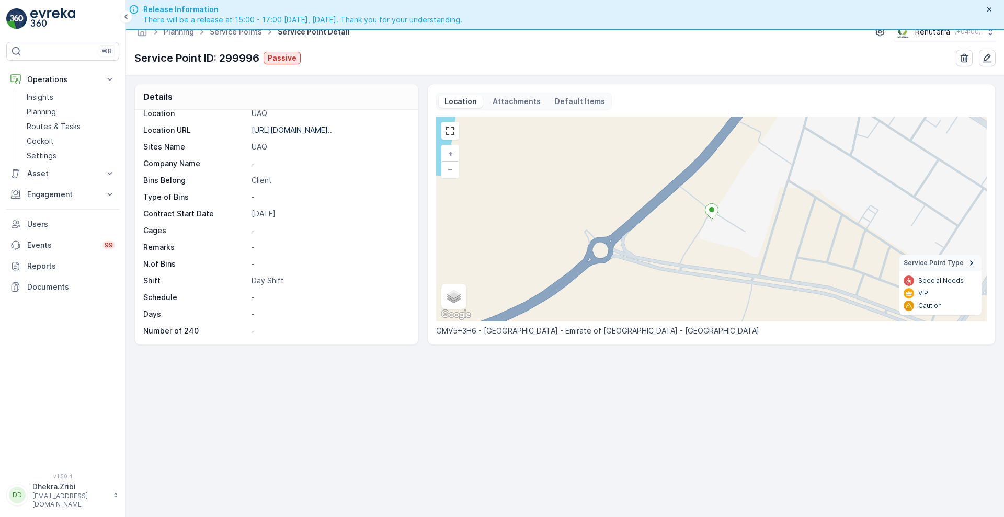
scroll to position [30, 0]
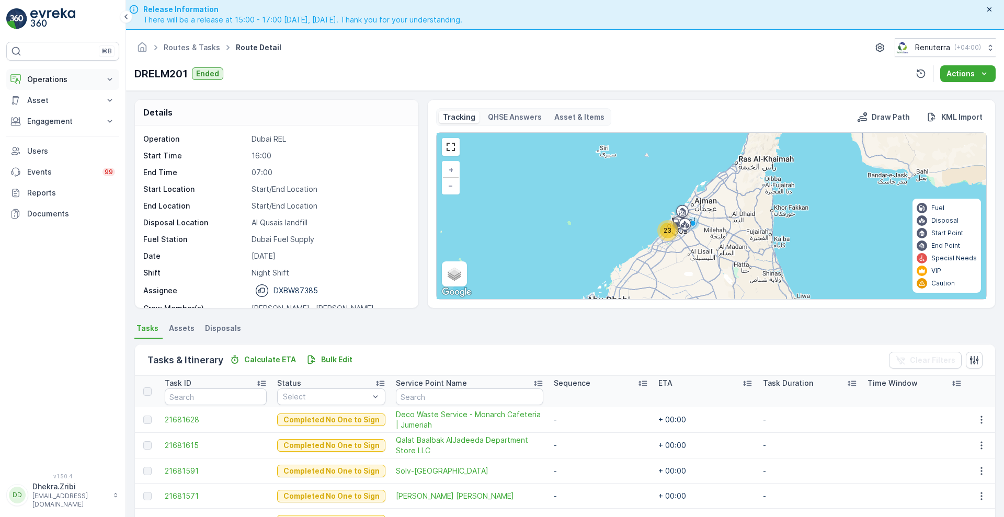
click at [102, 83] on button "Operations" at bounding box center [62, 79] width 113 height 21
click at [71, 128] on p "Routes & Tasks" at bounding box center [54, 126] width 54 height 10
